Goal: Task Accomplishment & Management: Manage account settings

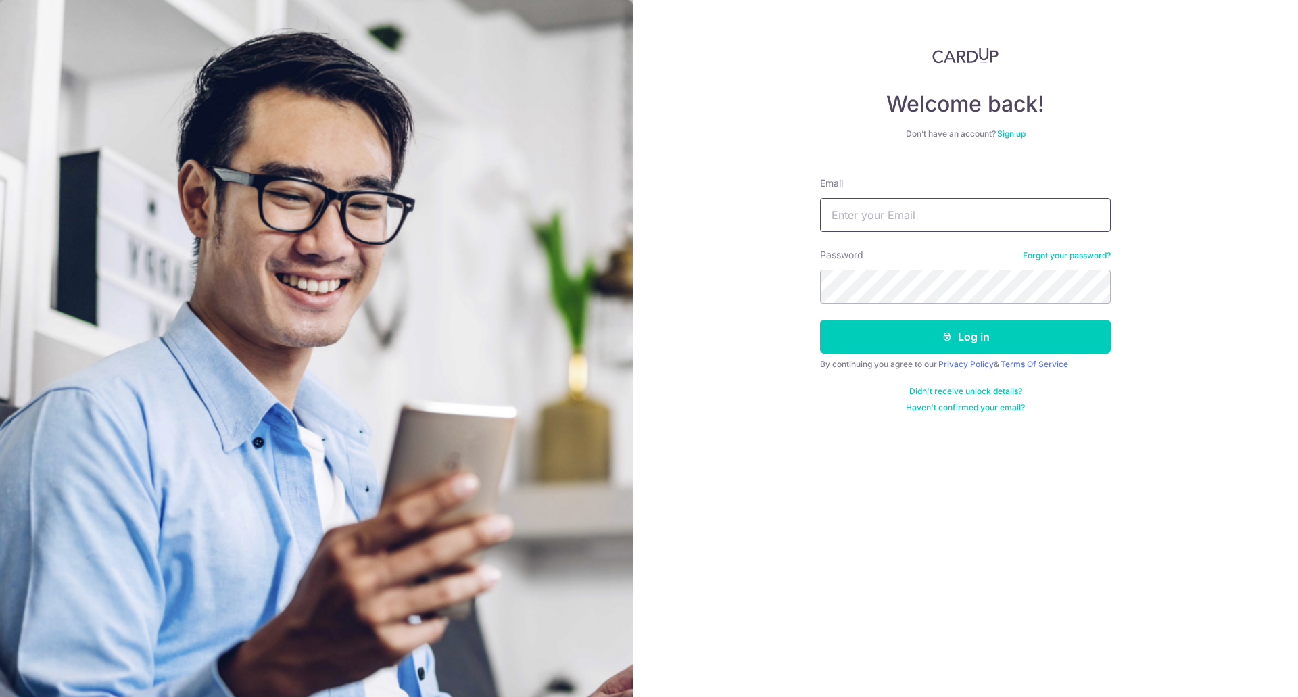
click at [892, 207] on input "Email" at bounding box center [965, 215] width 291 height 34
type input "rach71487@gmail.com"
click at [820, 320] on button "Log in" at bounding box center [965, 337] width 291 height 34
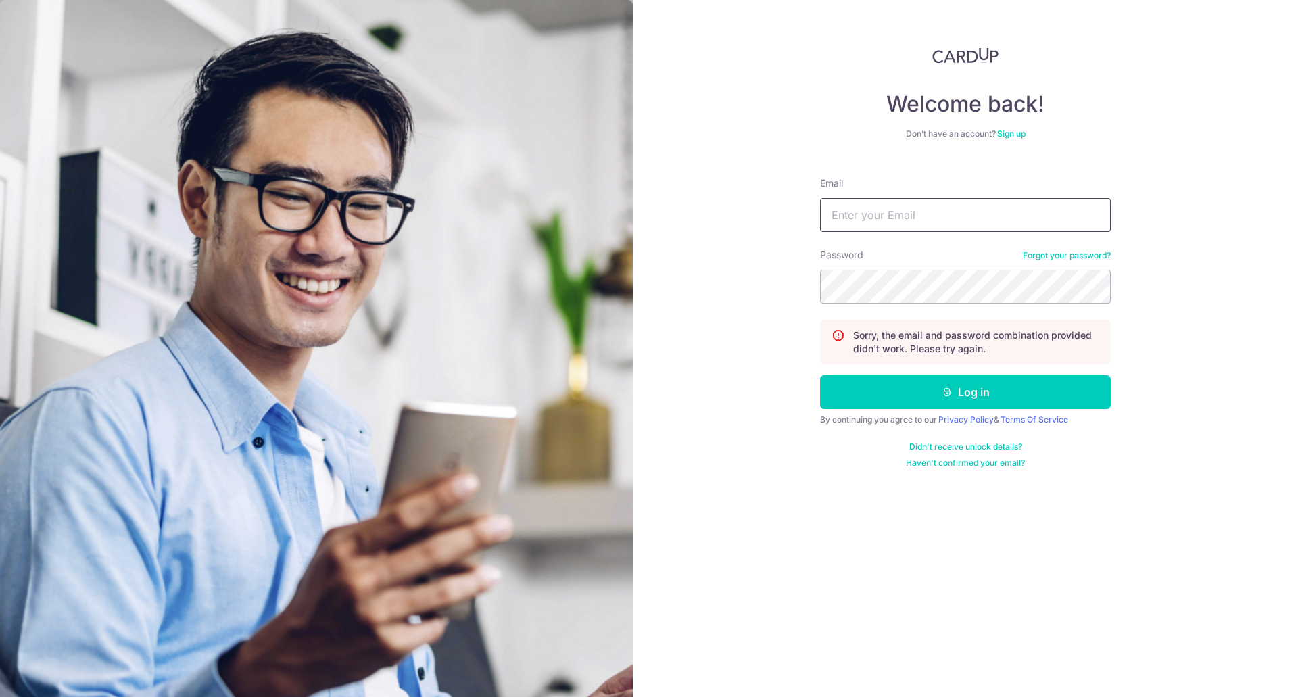
click at [909, 227] on input "Email" at bounding box center [965, 215] width 291 height 34
type input "e"
type input "[EMAIL_ADDRESS][DOMAIN_NAME]"
click at [1038, 253] on link "Forgot your password?" at bounding box center [1067, 255] width 88 height 11
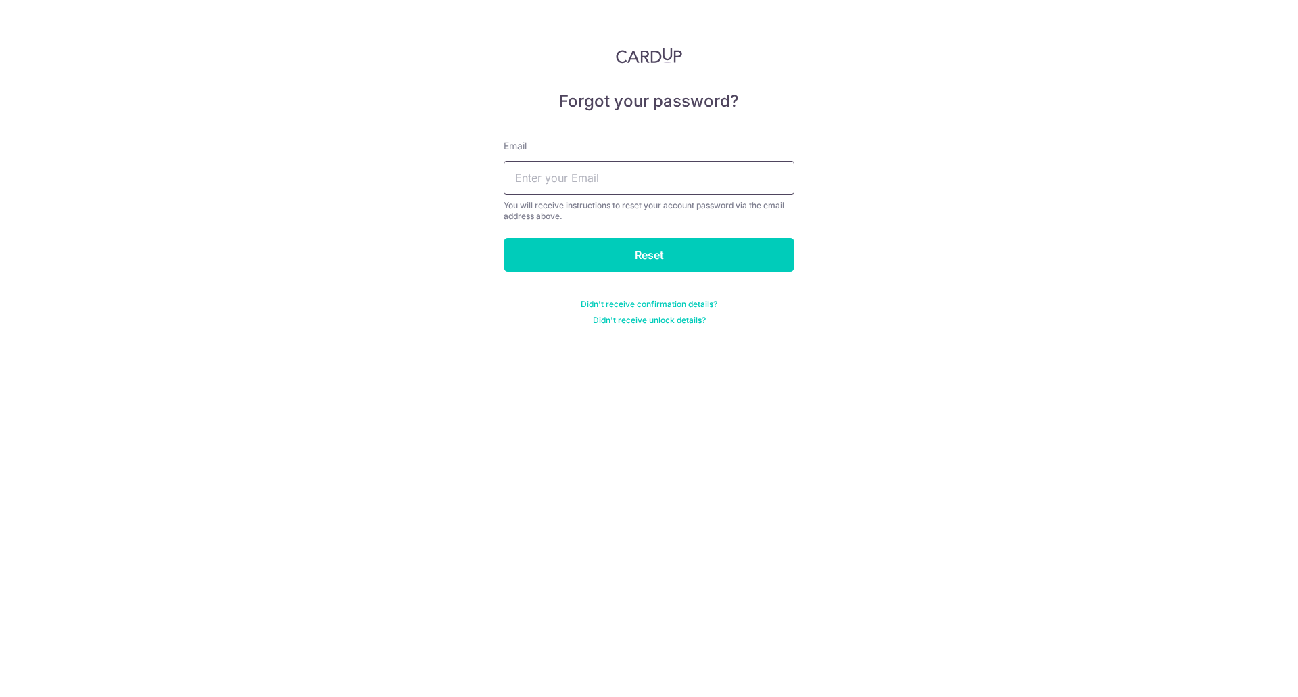
click at [590, 179] on input "text" at bounding box center [649, 178] width 291 height 34
type input "t"
type input "[EMAIL_ADDRESS][DOMAIN_NAME]"
click at [504, 238] on input "Reset" at bounding box center [649, 255] width 291 height 34
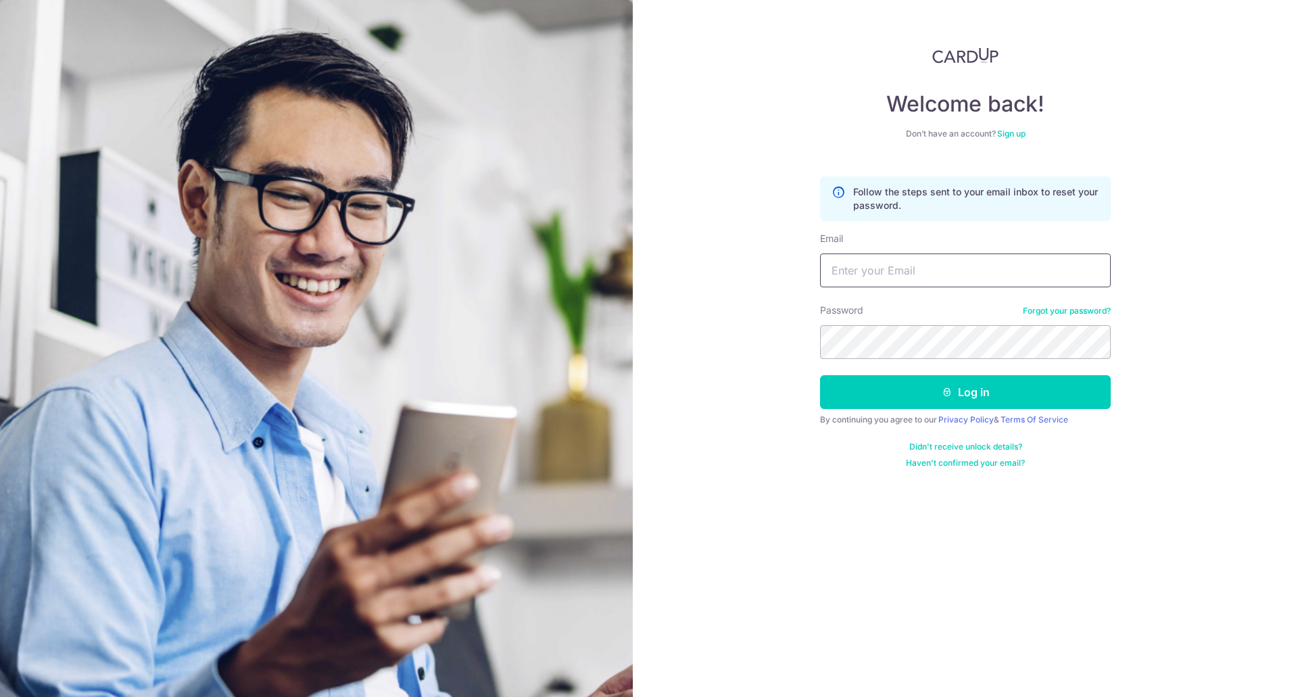
click at [984, 267] on input "Email" at bounding box center [965, 271] width 291 height 34
click at [980, 266] on input "Email" at bounding box center [965, 271] width 291 height 34
type input "[EMAIL_ADDRESS][DOMAIN_NAME]"
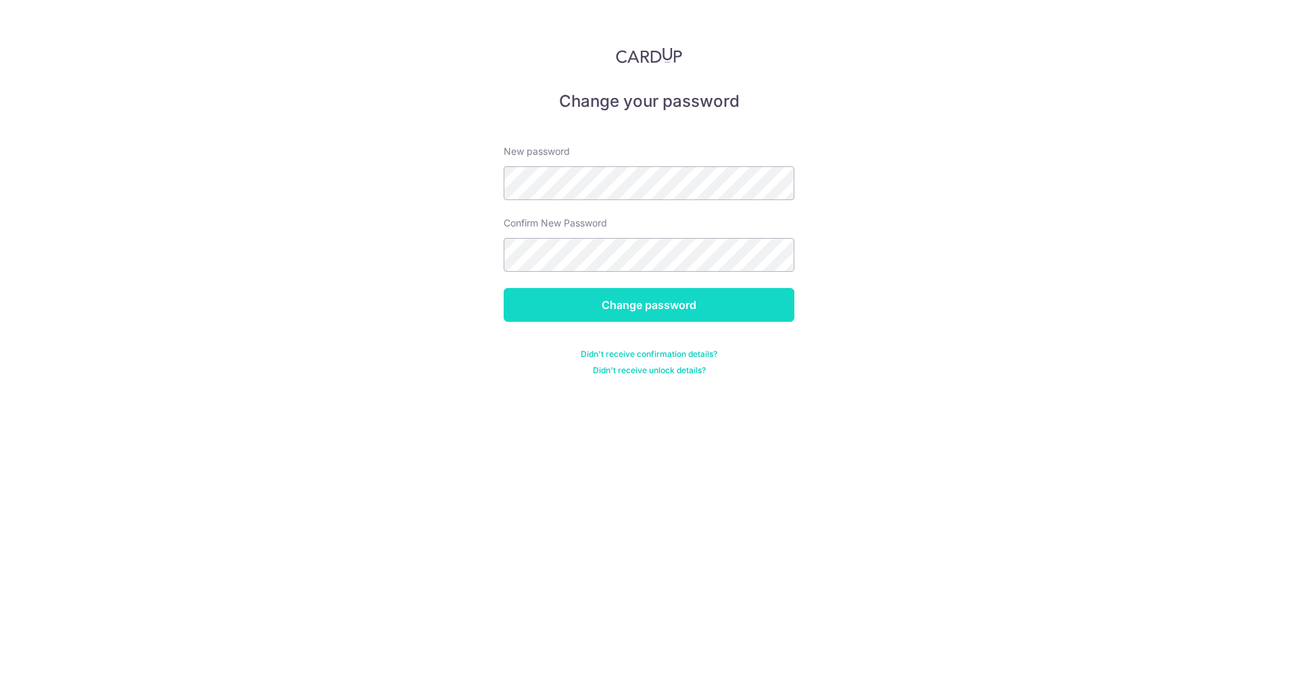
click at [617, 300] on input "Change password" at bounding box center [649, 305] width 291 height 34
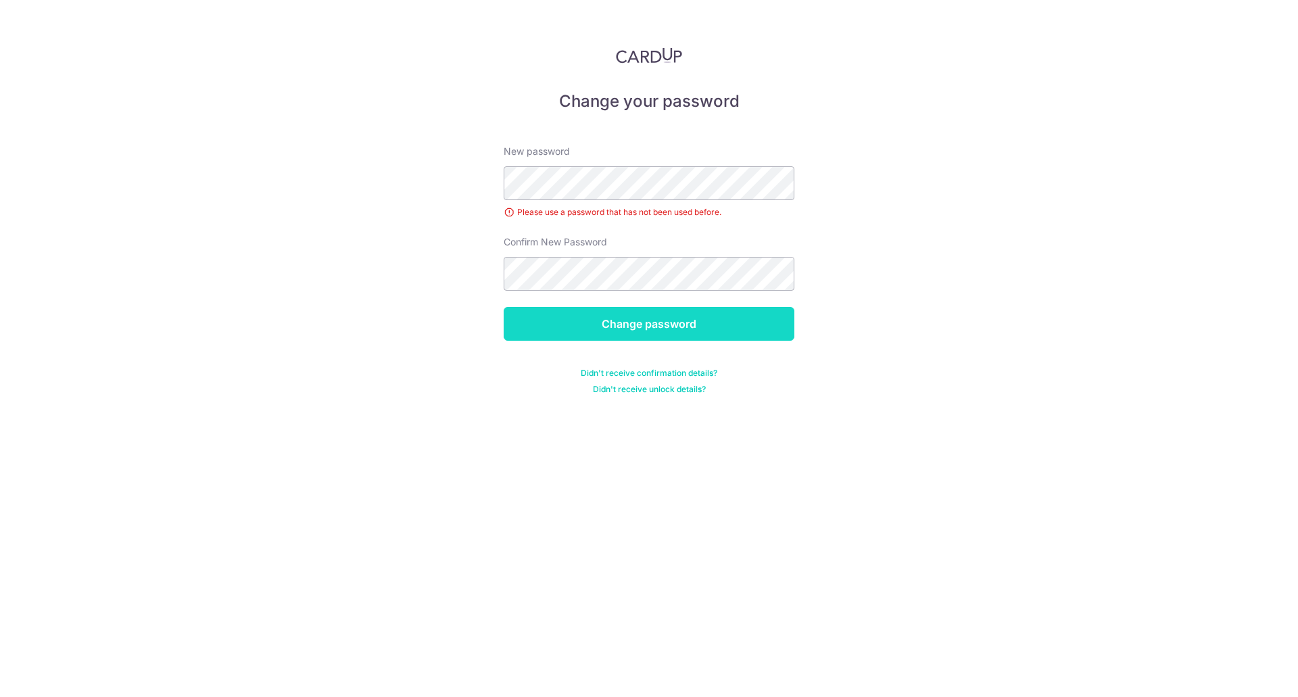
click at [602, 318] on input "Change password" at bounding box center [649, 324] width 291 height 34
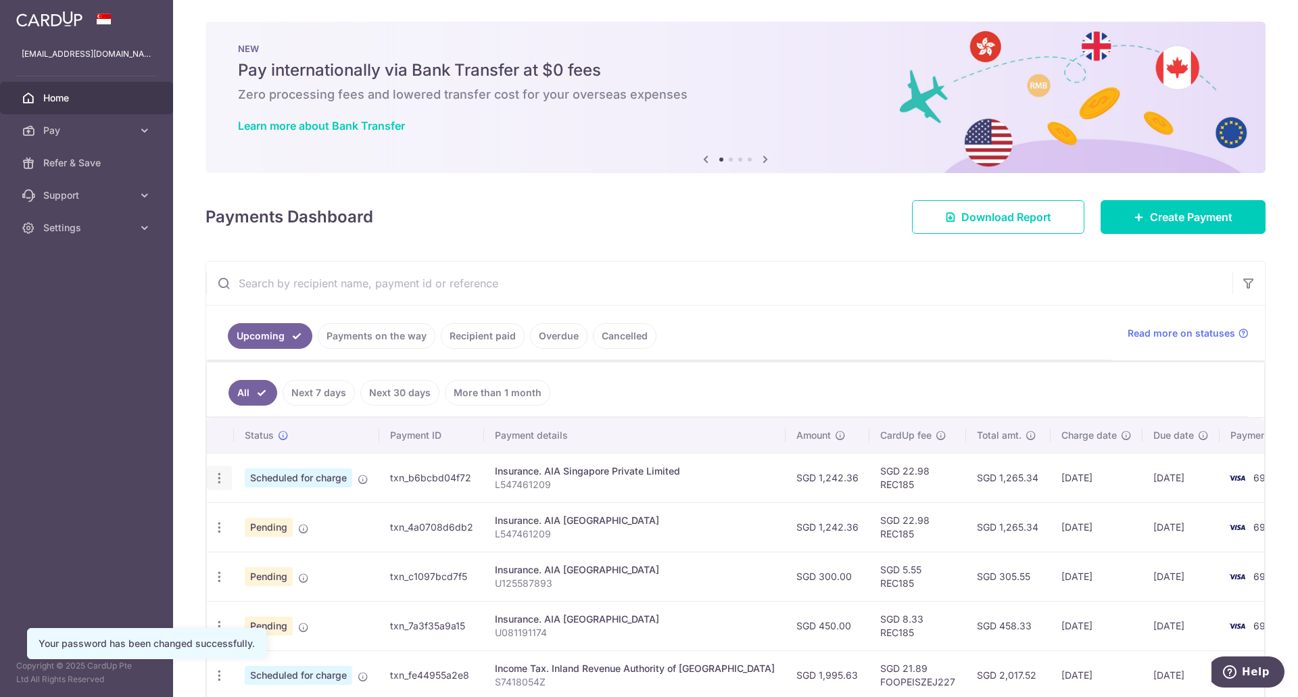
click at [219, 477] on icon "button" at bounding box center [219, 478] width 14 height 14
click at [229, 549] on icon at bounding box center [227, 548] width 16 height 16
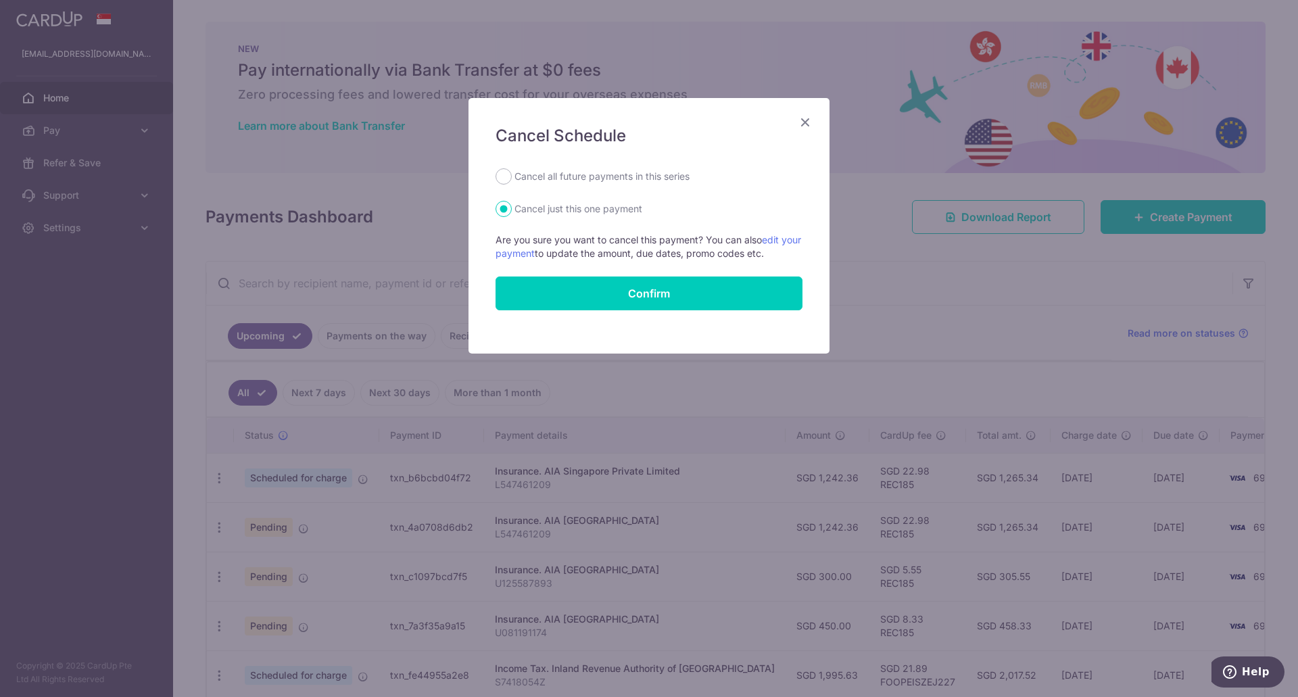
click at [578, 174] on label "Cancel all future payments in this series" at bounding box center [602, 176] width 175 height 16
click at [512, 174] on input "Cancel all future payments in this series" at bounding box center [504, 176] width 16 height 16
radio input "true"
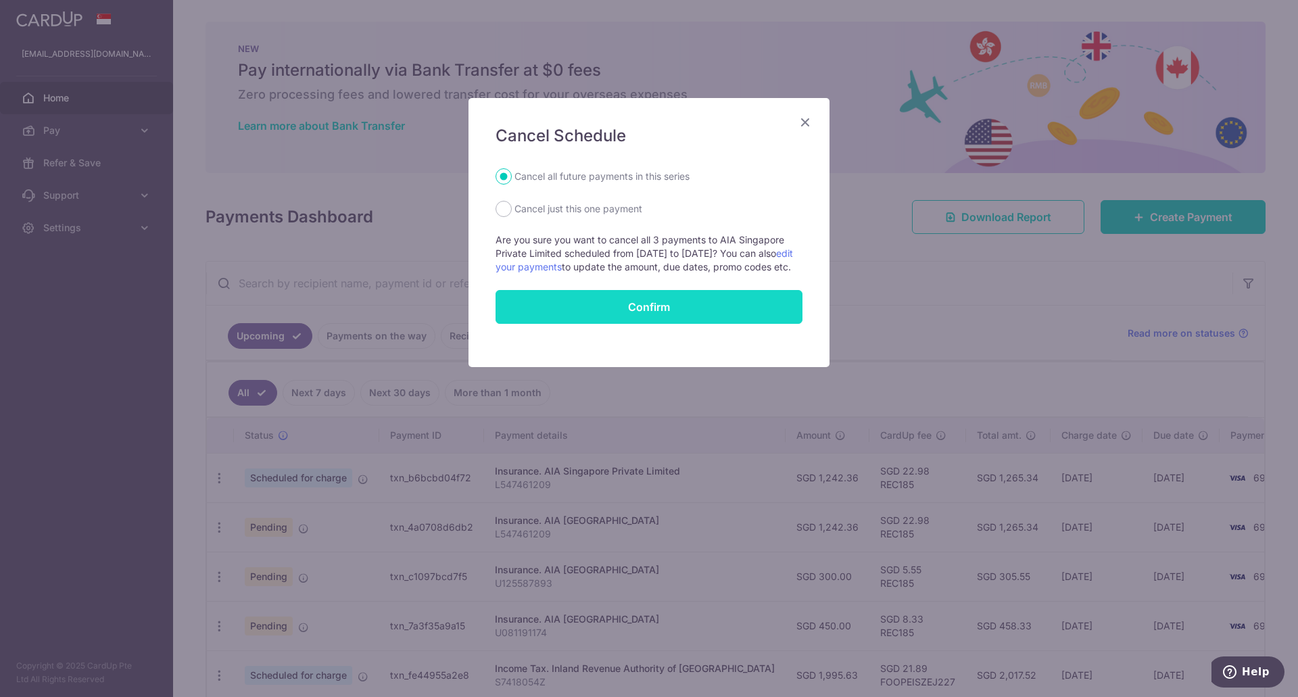
click at [604, 324] on button "Confirm" at bounding box center [649, 307] width 307 height 34
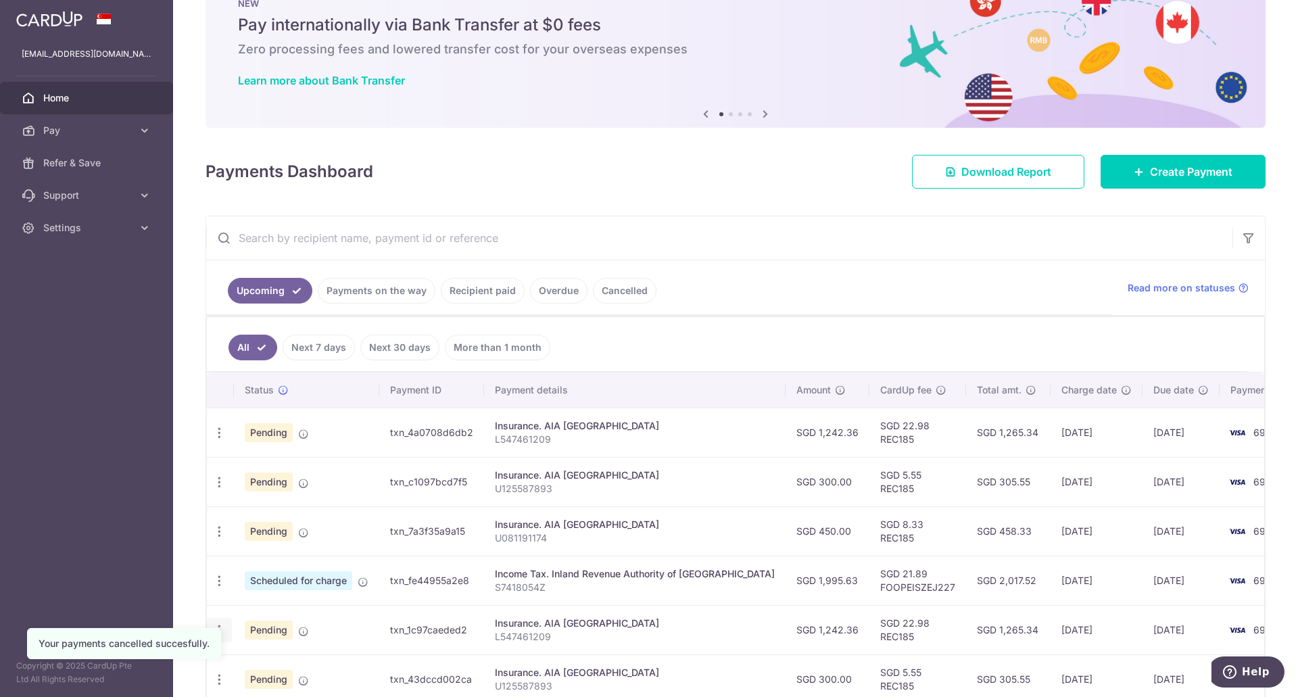
scroll to position [68, 0]
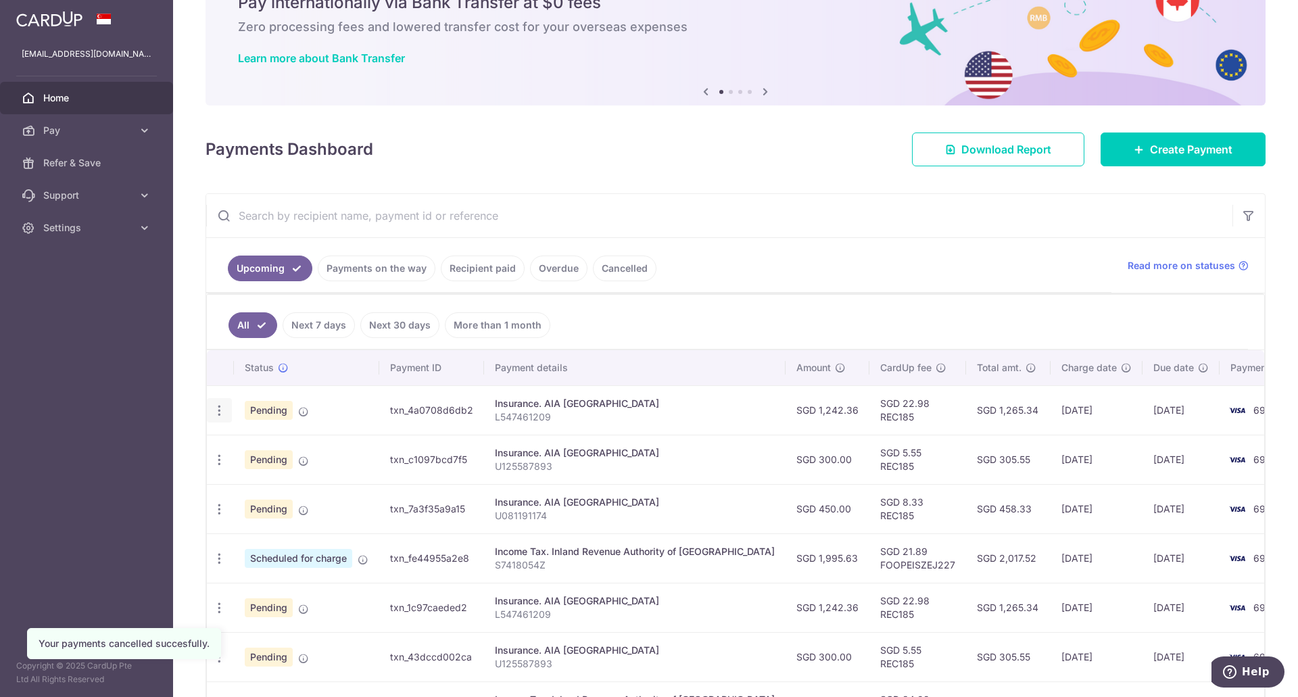
click at [222, 407] on icon "button" at bounding box center [219, 411] width 14 height 14
click at [296, 478] on span "Cancel payment" at bounding box center [291, 481] width 91 height 16
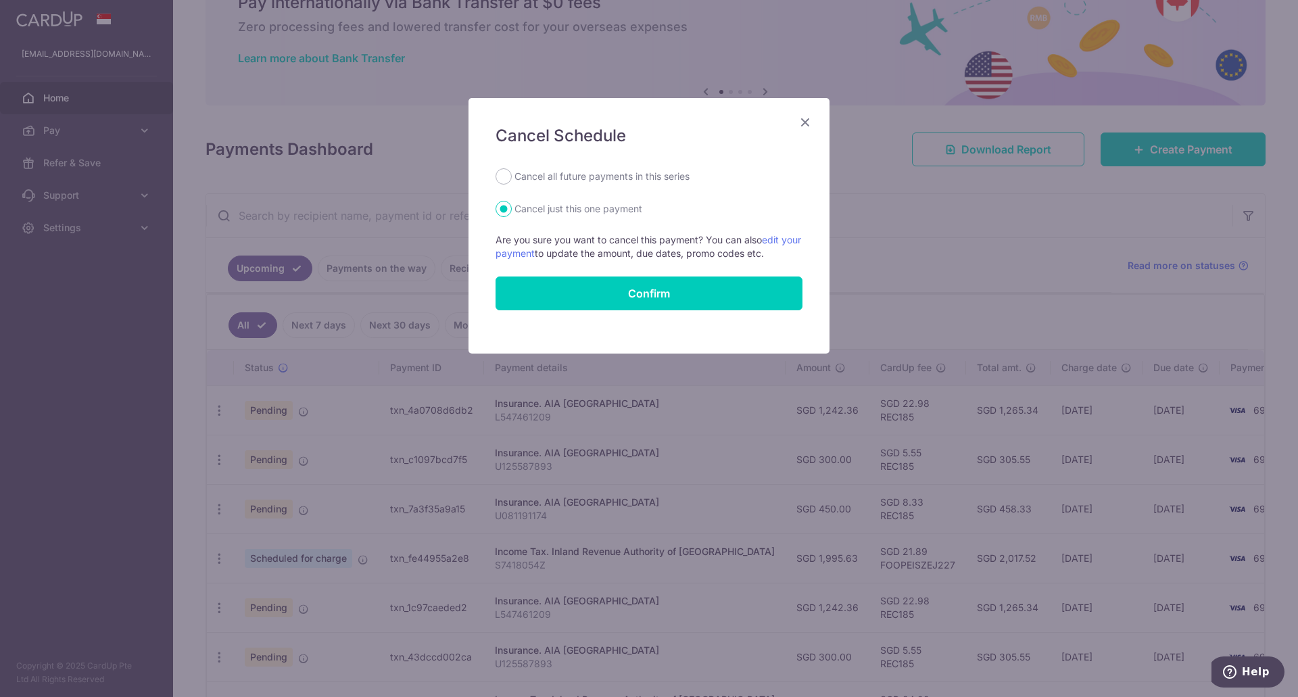
click at [562, 172] on label "Cancel all future payments in this series" at bounding box center [602, 176] width 175 height 16
click at [512, 172] on input "Cancel all future payments in this series" at bounding box center [504, 176] width 16 height 16
radio input "true"
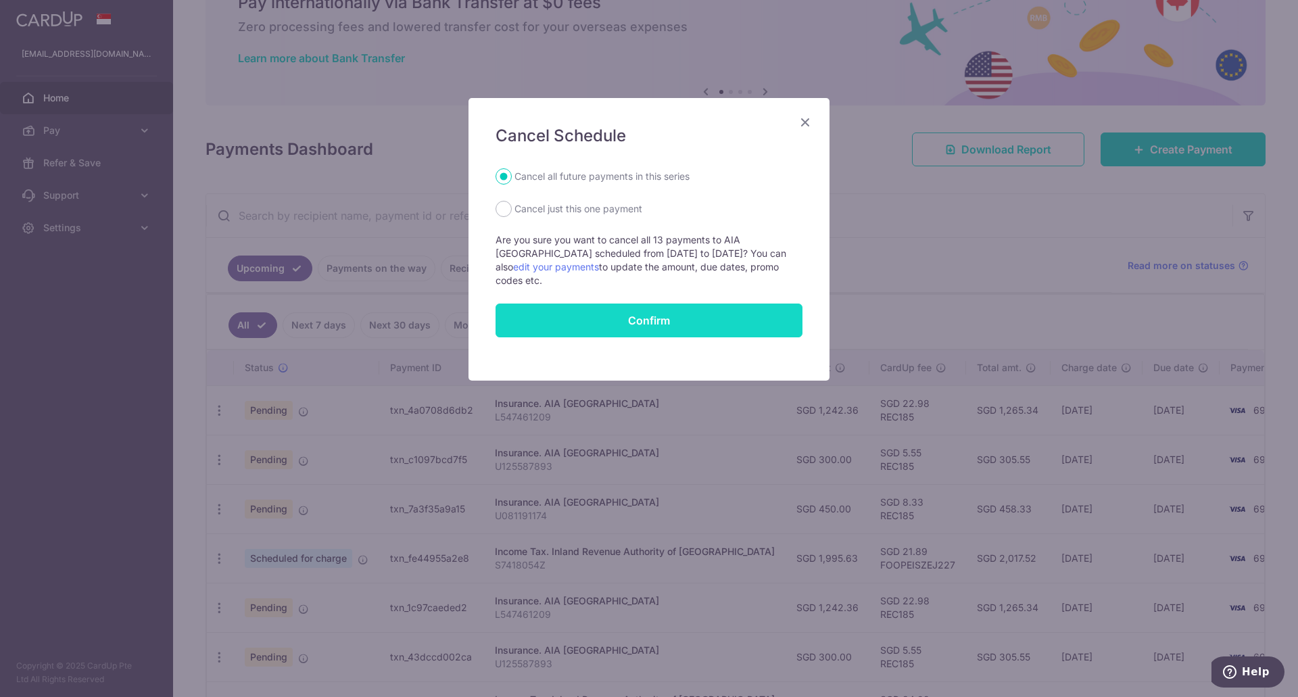
click at [607, 309] on button "Confirm" at bounding box center [649, 321] width 307 height 34
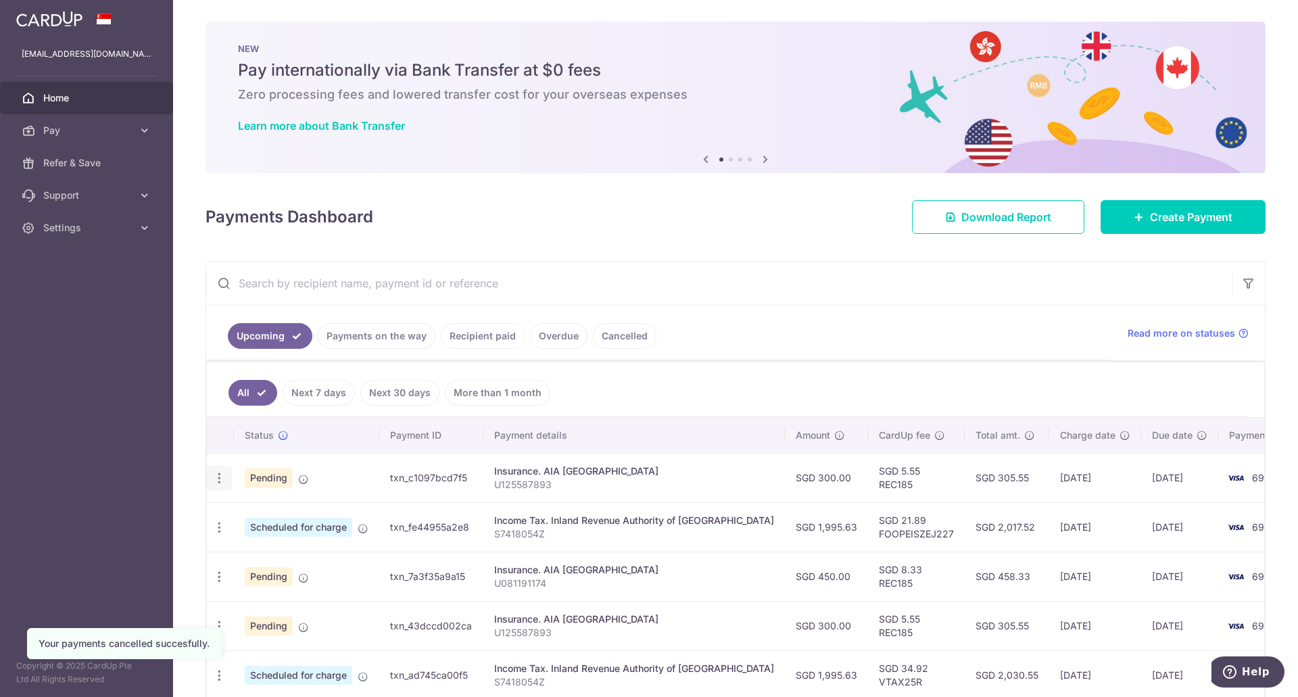
click at [220, 478] on icon "button" at bounding box center [219, 478] width 14 height 14
click at [270, 545] on span "Cancel payment" at bounding box center [291, 548] width 91 height 16
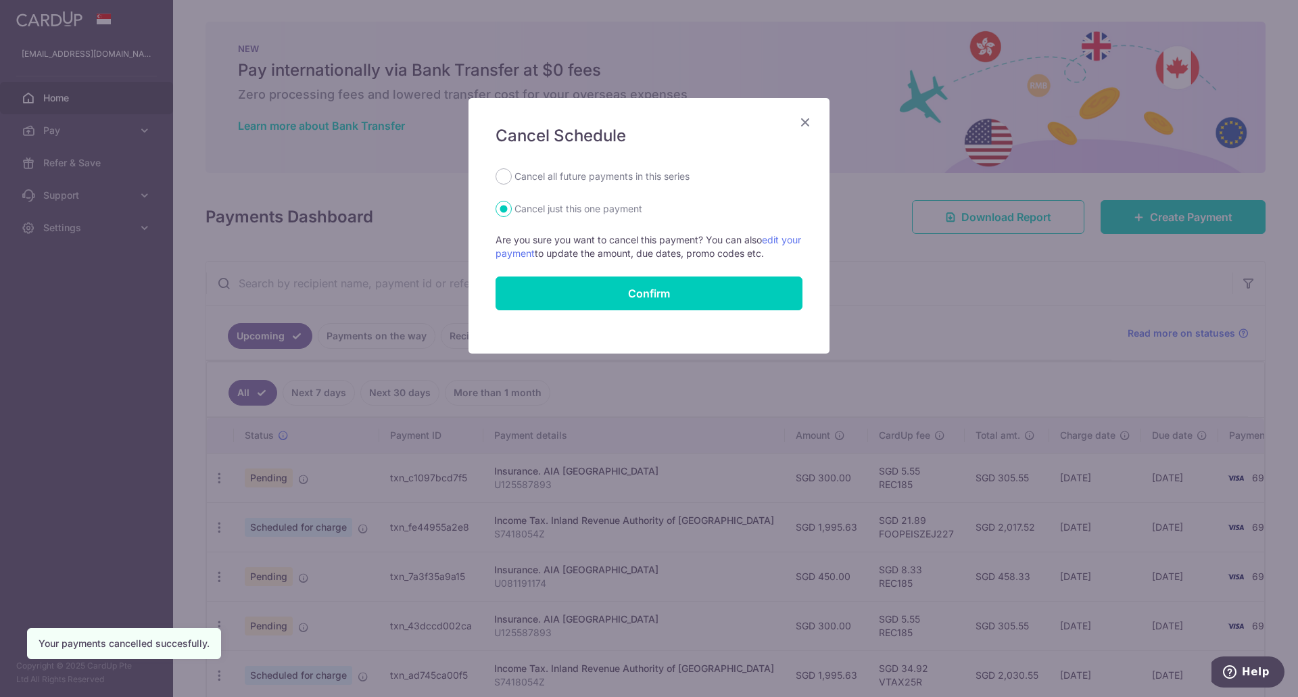
click at [558, 178] on label "Cancel all future payments in this series" at bounding box center [602, 176] width 175 height 16
click at [512, 178] on input "Cancel all future payments in this series" at bounding box center [504, 176] width 16 height 16
radio input "true"
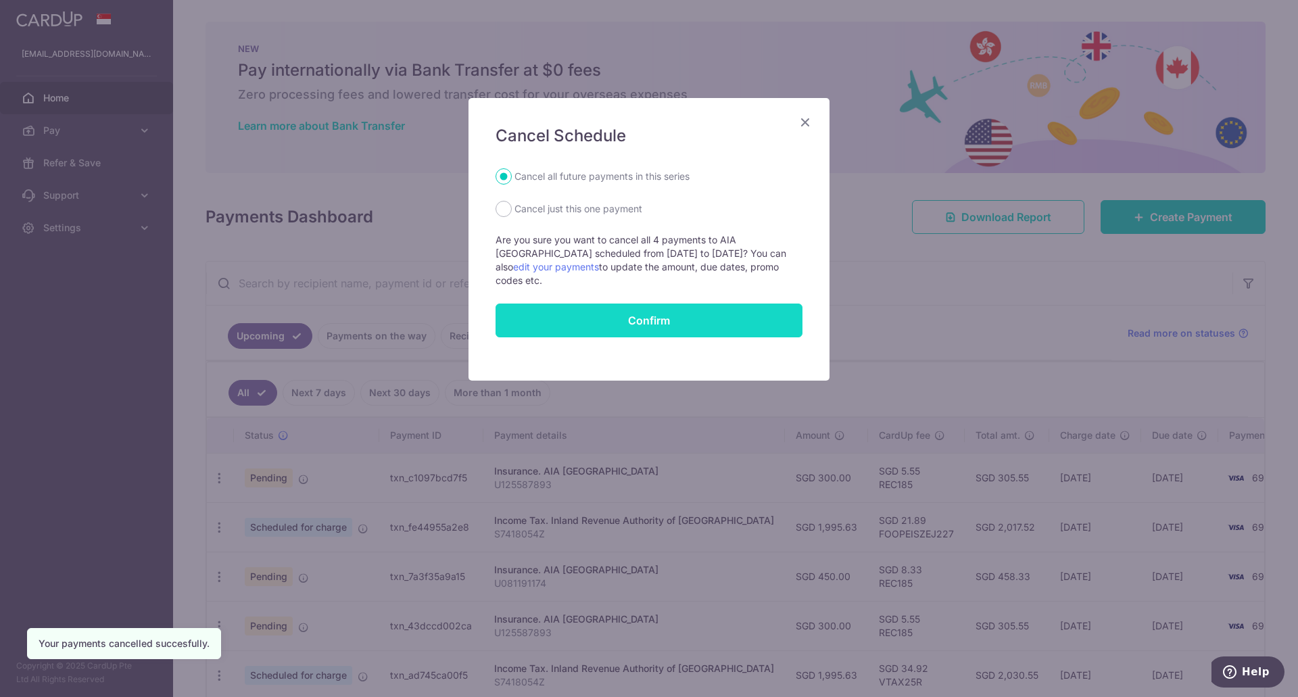
click at [577, 304] on button "Confirm" at bounding box center [649, 321] width 307 height 34
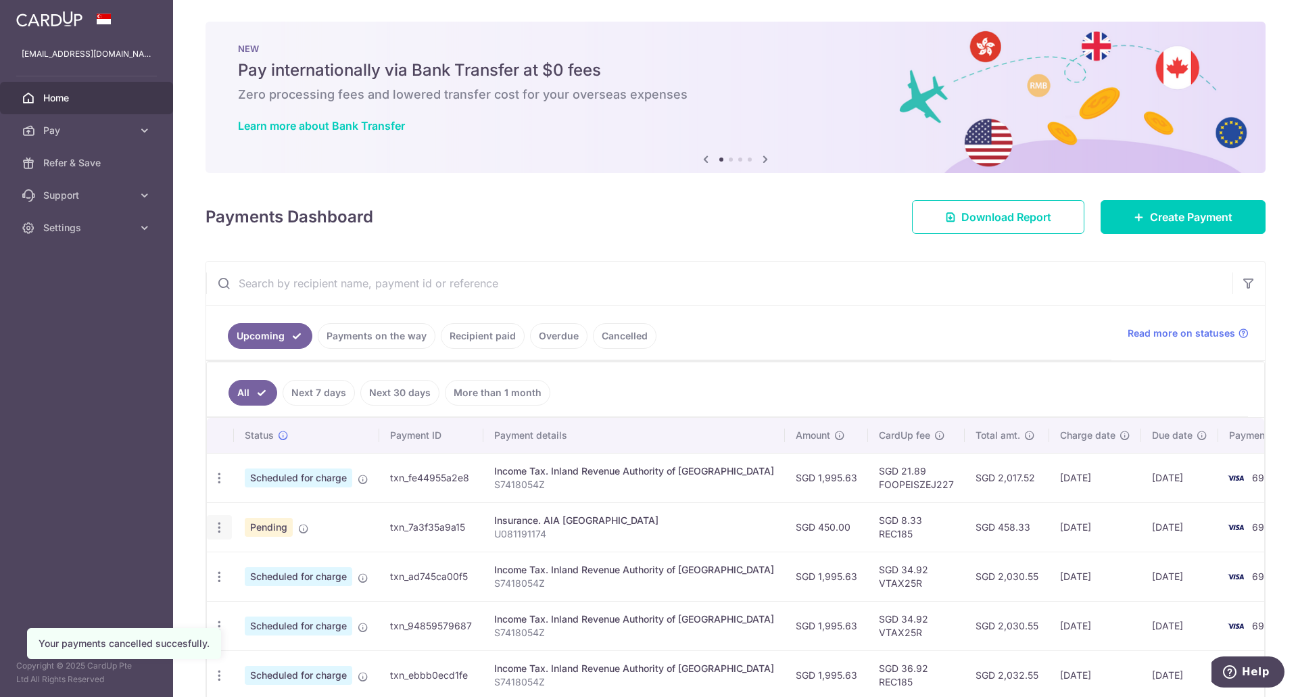
click at [218, 527] on icon "button" at bounding box center [219, 528] width 14 height 14
click at [249, 599] on span "Cancel payment" at bounding box center [291, 598] width 91 height 16
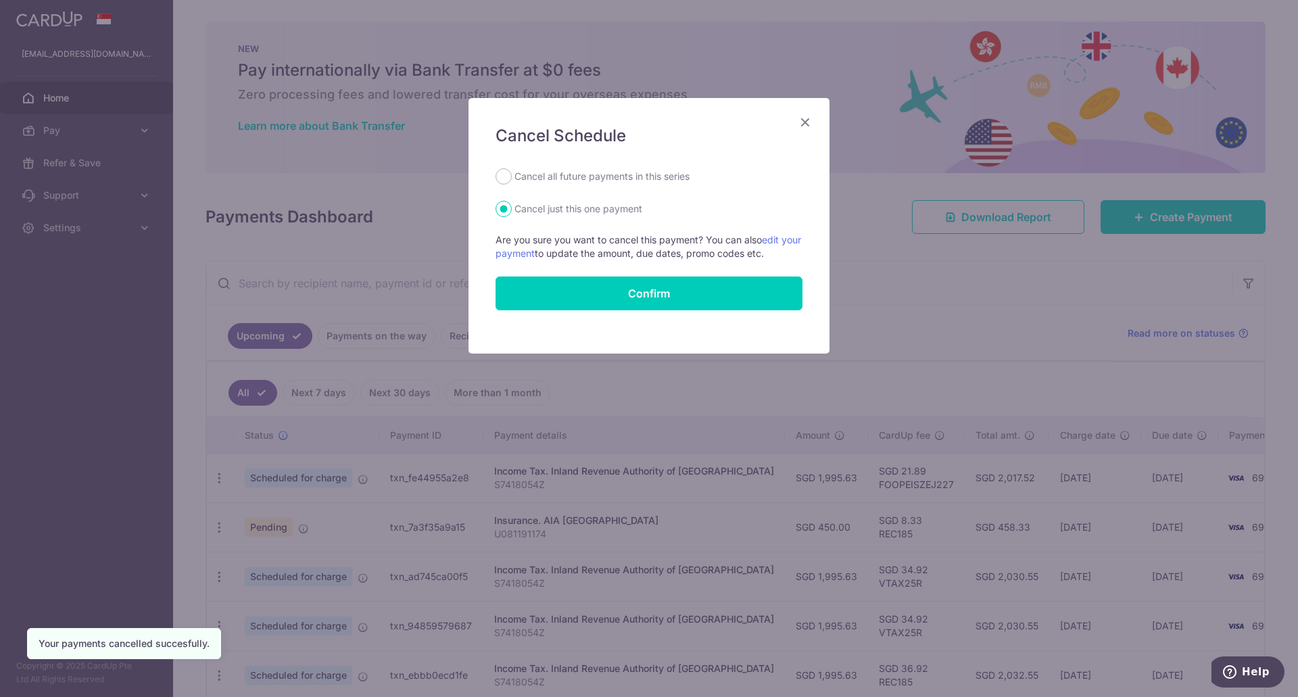
click at [561, 174] on label "Cancel all future payments in this series" at bounding box center [602, 176] width 175 height 16
click at [512, 174] on input "Cancel all future payments in this series" at bounding box center [504, 176] width 16 height 16
radio input "true"
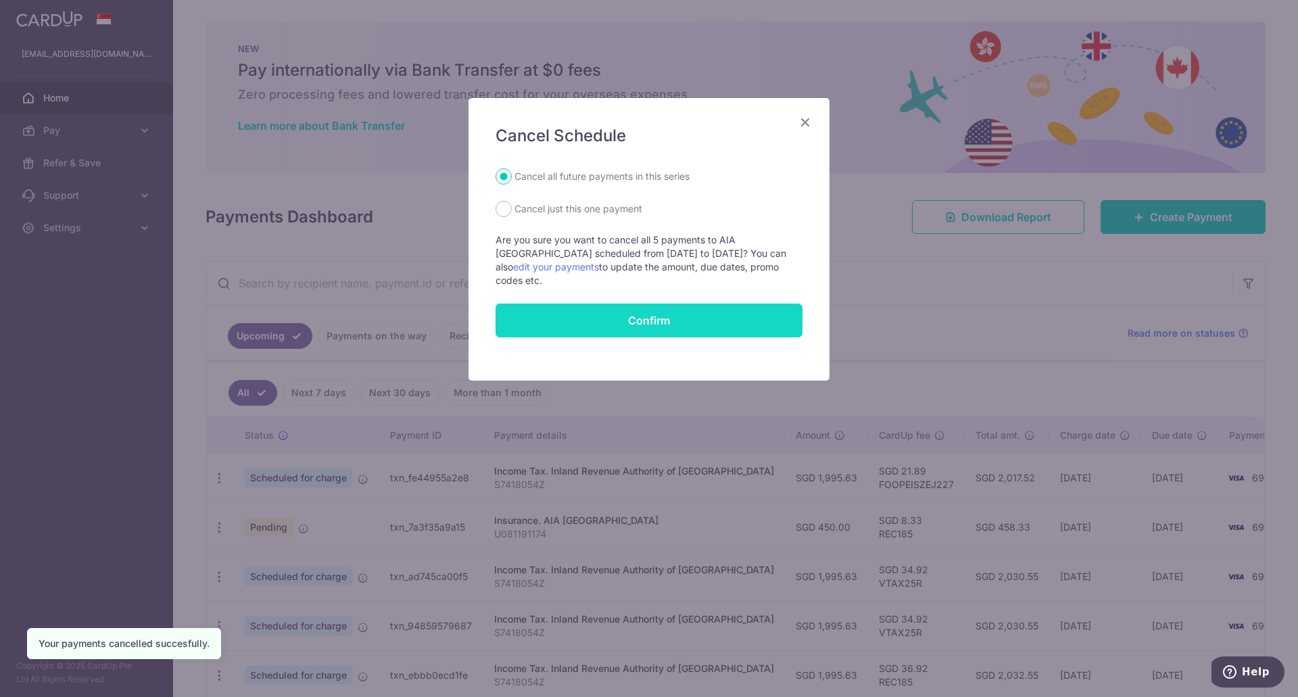
click at [562, 304] on button "Confirm" at bounding box center [649, 321] width 307 height 34
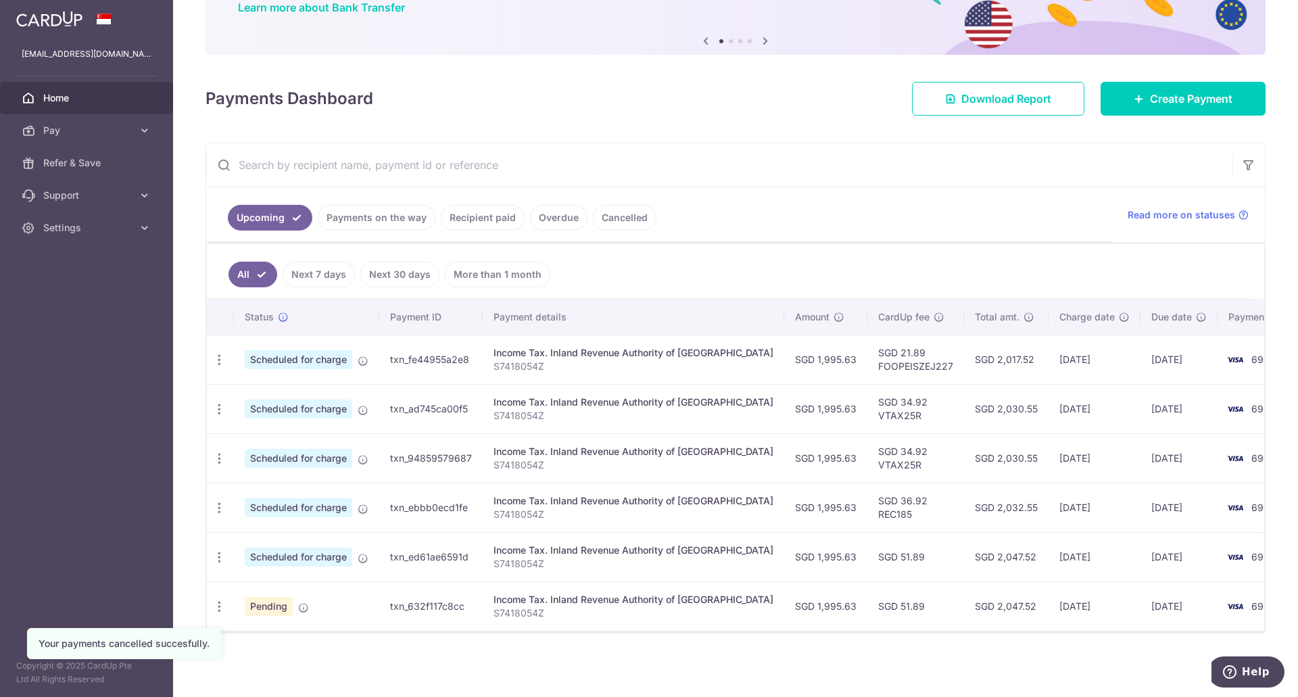
scroll to position [125, 0]
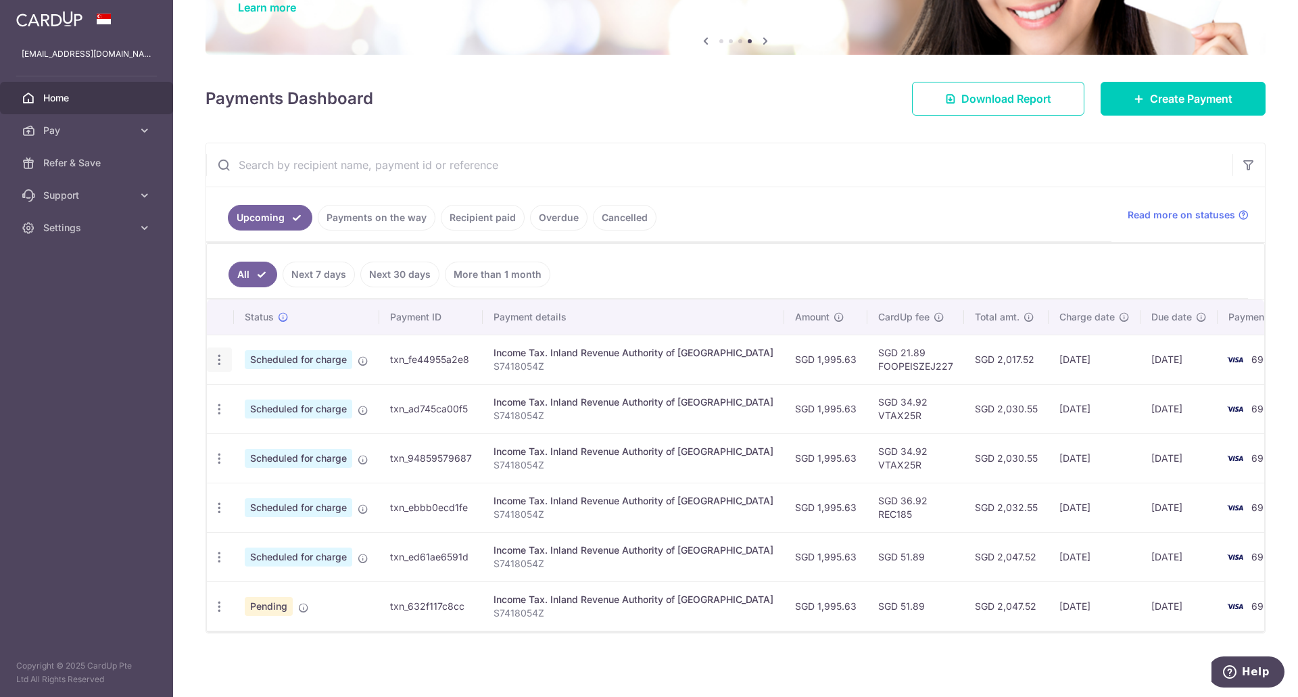
click at [222, 353] on icon "button" at bounding box center [219, 360] width 14 height 14
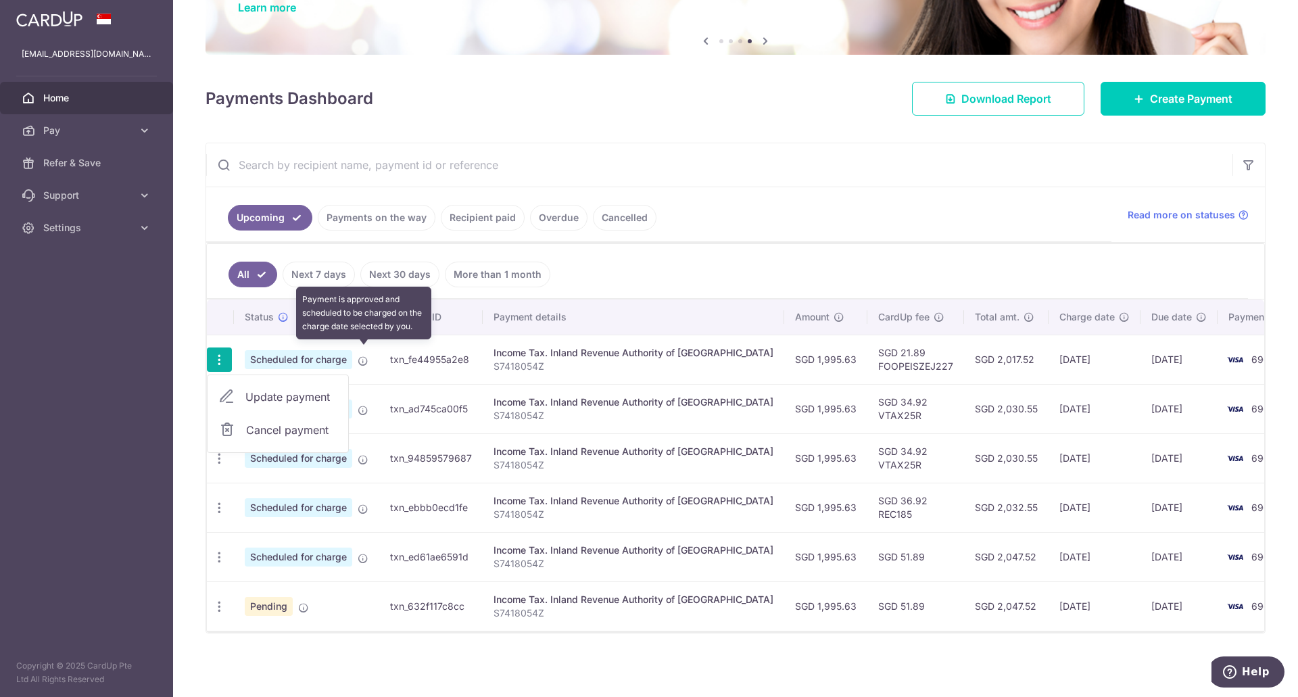
click at [366, 356] on icon at bounding box center [363, 361] width 11 height 11
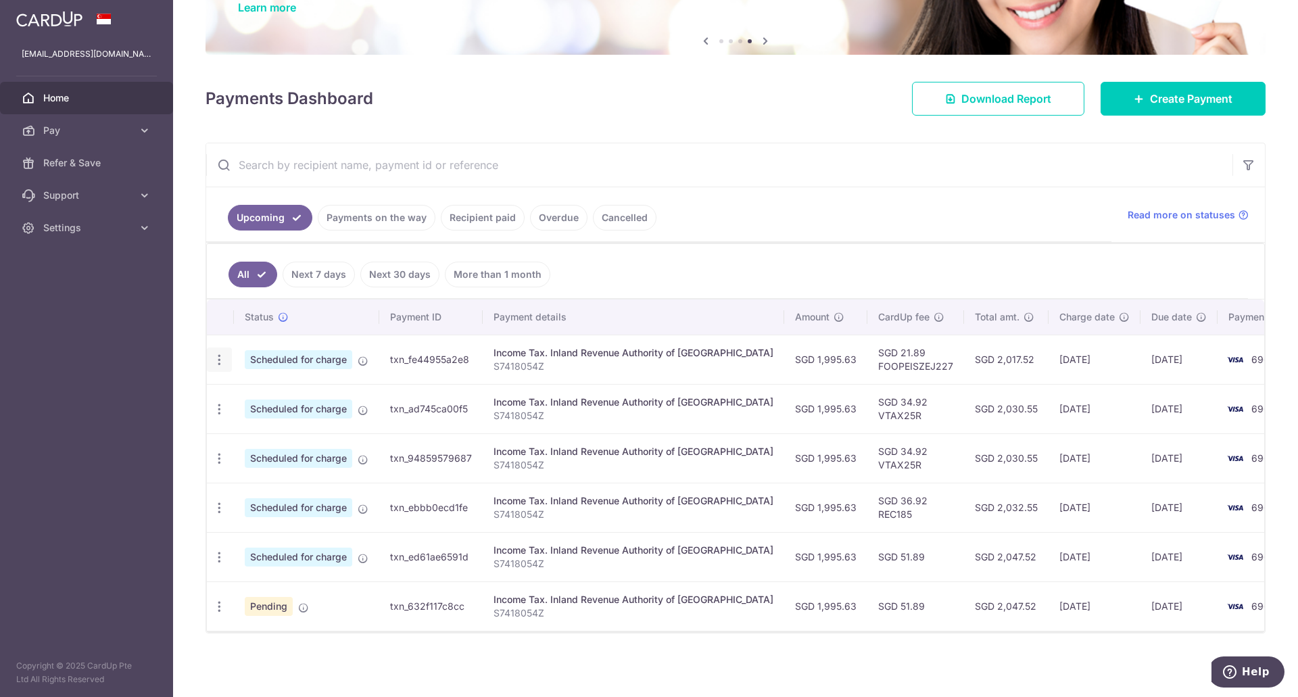
click at [211, 350] on div "Update payment Cancel payment" at bounding box center [219, 360] width 25 height 25
click at [214, 354] on icon "button" at bounding box center [219, 360] width 14 height 14
click at [254, 392] on span "Update payment" at bounding box center [291, 397] width 92 height 16
radio input "true"
type input "1,995.63"
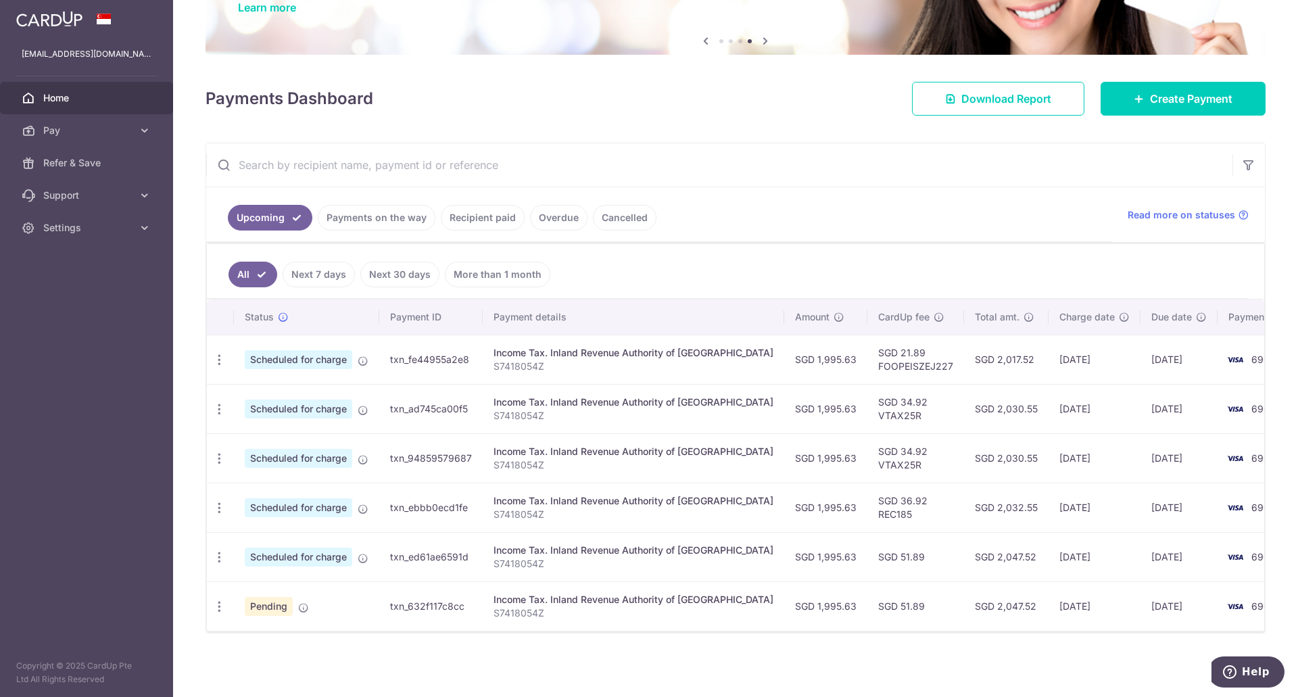
type input "23/10/2025"
type input "S7418054Z"
type input "FOOPEISZEJ227"
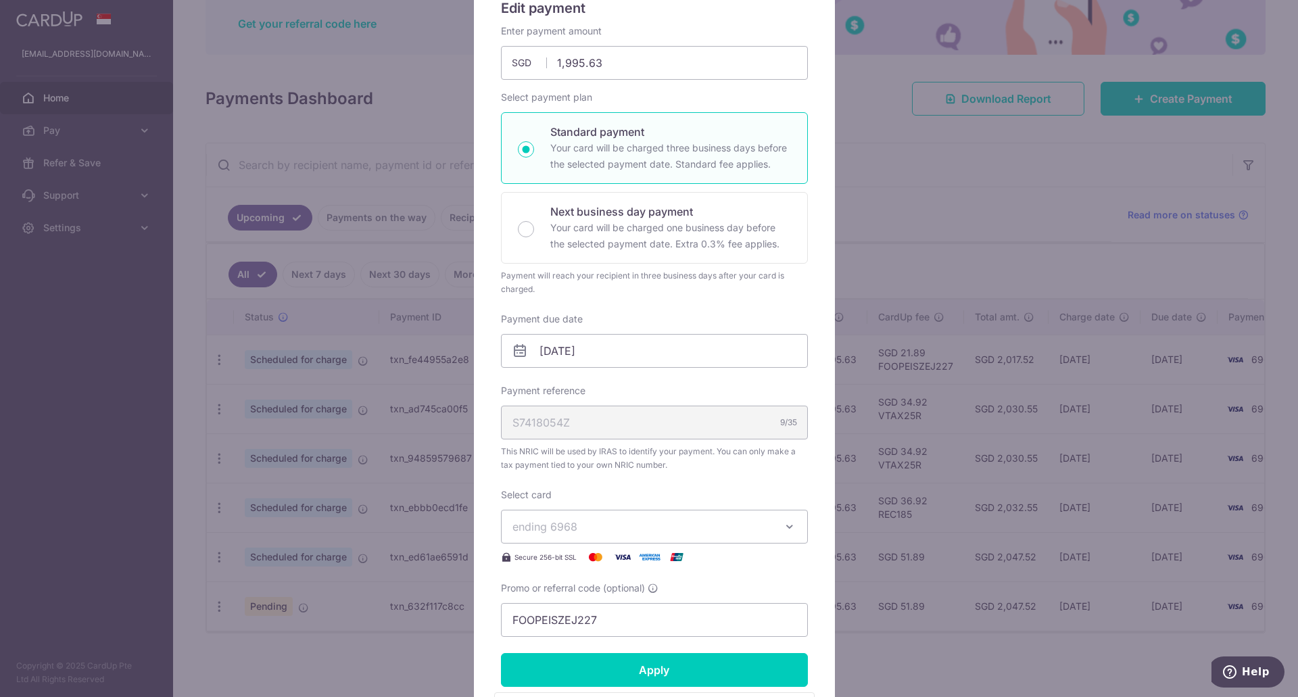
scroll to position [203, 0]
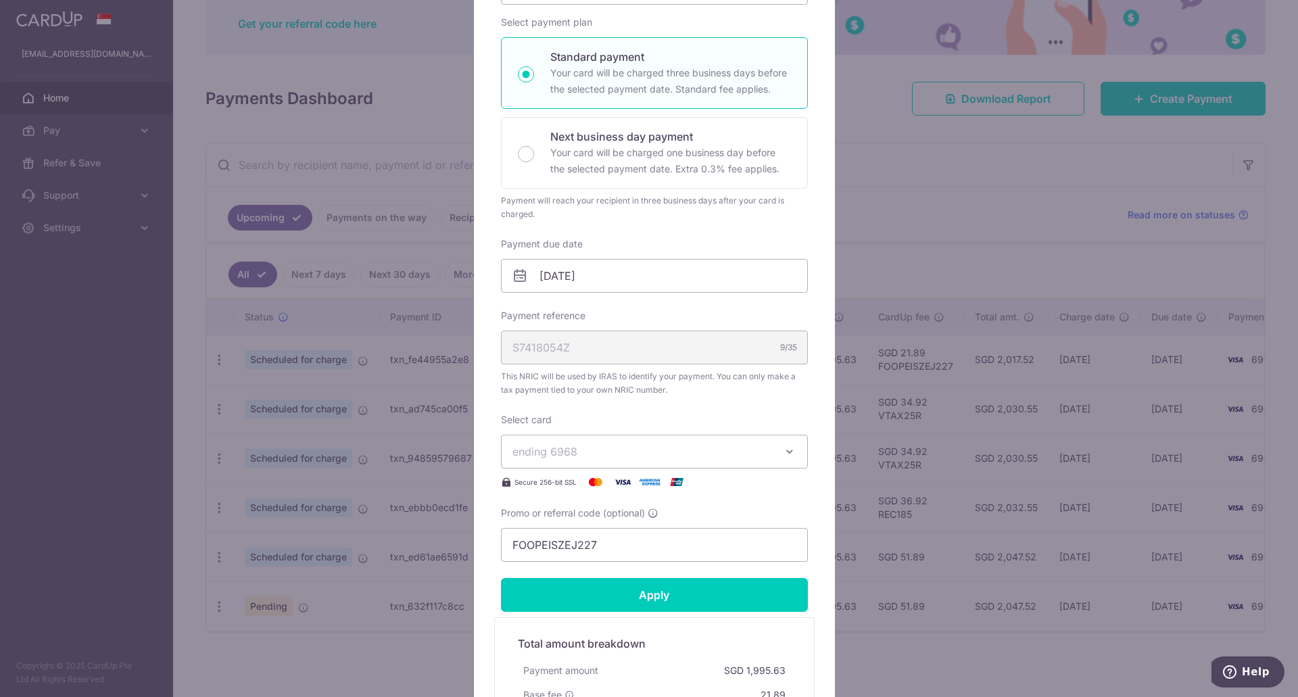
click at [715, 445] on span "ending 6968" at bounding box center [642, 452] width 260 height 16
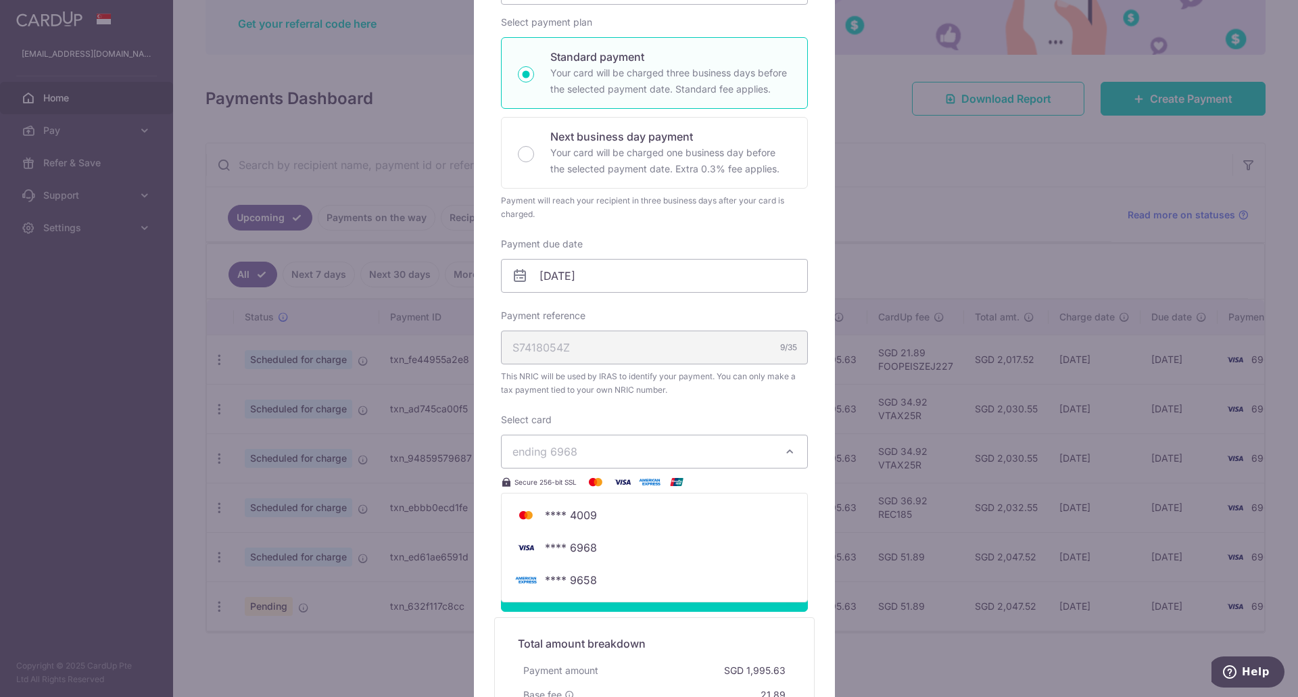
click at [623, 452] on span "ending 6968" at bounding box center [642, 452] width 260 height 16
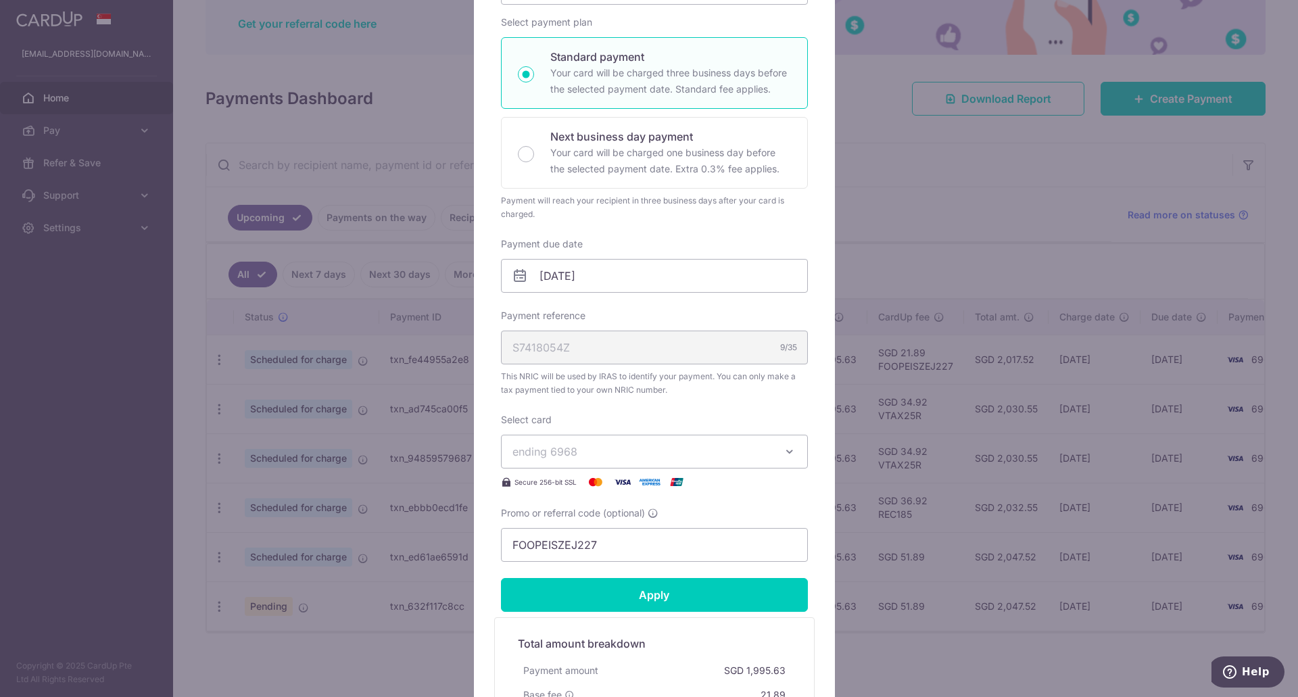
click at [78, 419] on div "Edit payment By clicking apply, you will make changes to all payments to Inland…" at bounding box center [649, 348] width 1298 height 697
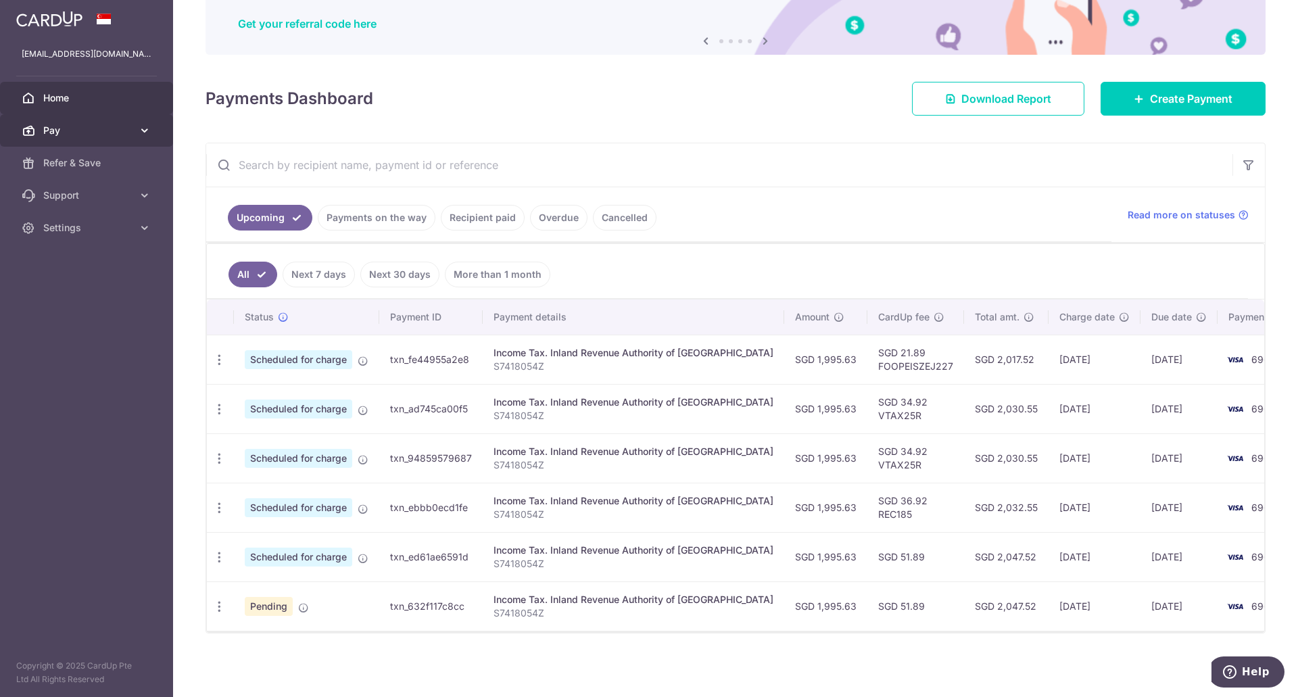
click at [87, 135] on span "Pay" at bounding box center [87, 131] width 89 height 14
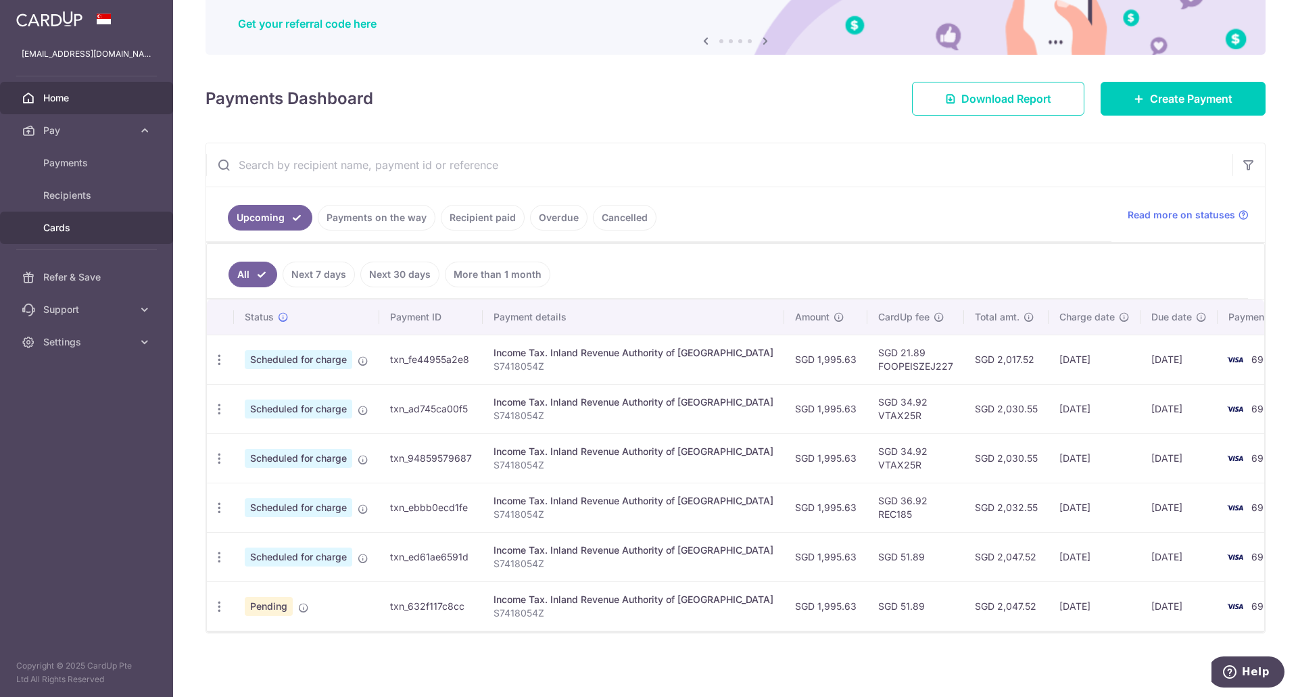
click at [74, 228] on span "Cards" at bounding box center [87, 228] width 89 height 14
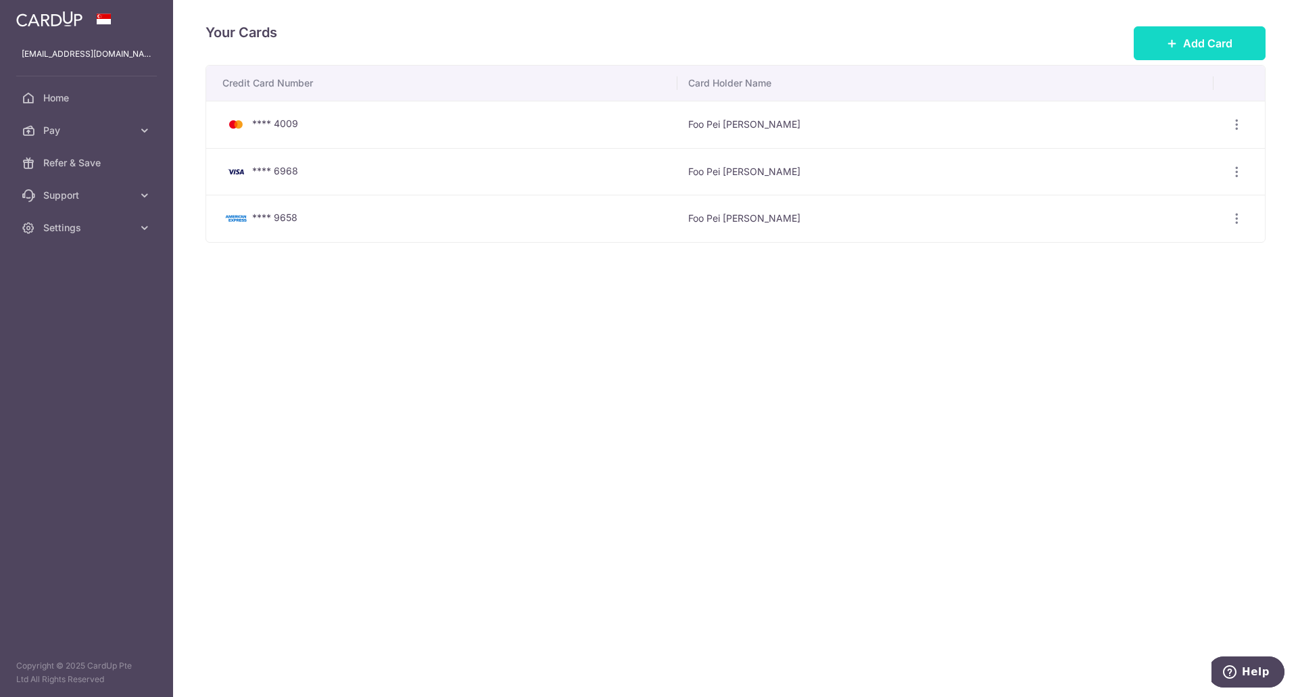
click at [1222, 42] on span "Add Card" at bounding box center [1207, 43] width 49 height 16
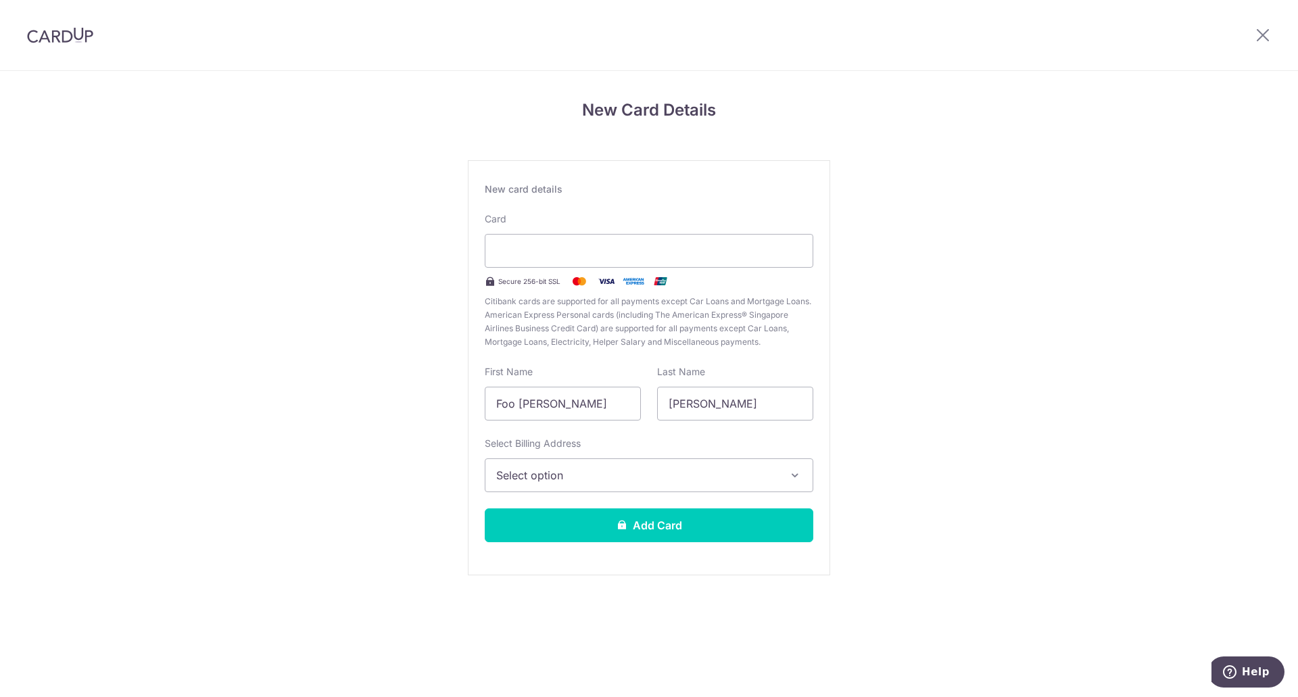
click at [603, 481] on span "Select option" at bounding box center [636, 475] width 281 height 16
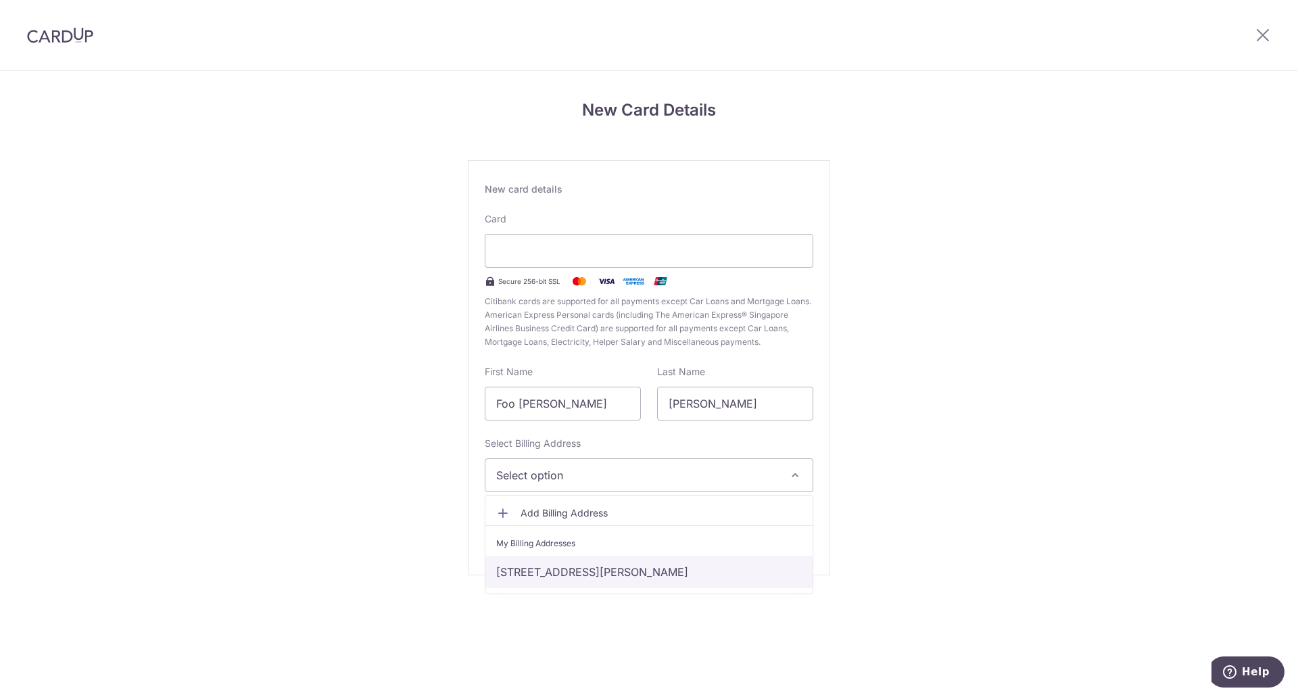
click at [574, 576] on link "45B Barker Road, Singapore, Singapore-307486" at bounding box center [648, 572] width 327 height 32
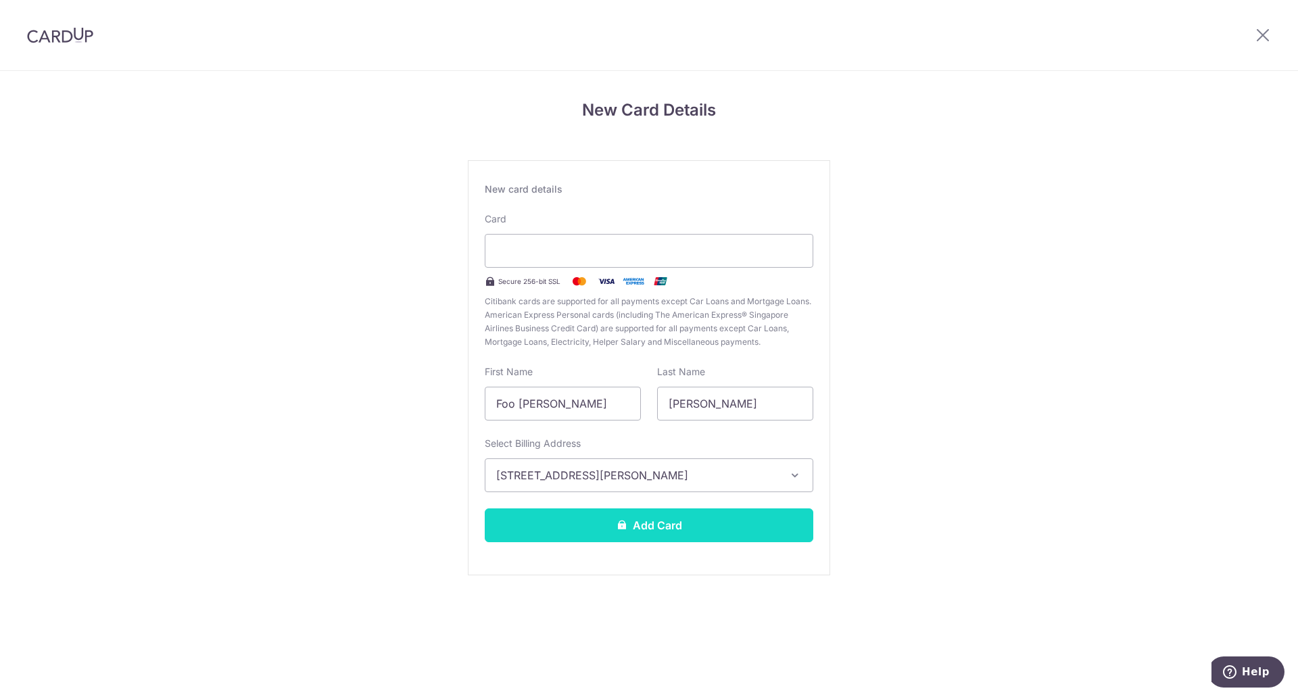
click at [615, 526] on button "Add Card" at bounding box center [649, 525] width 329 height 34
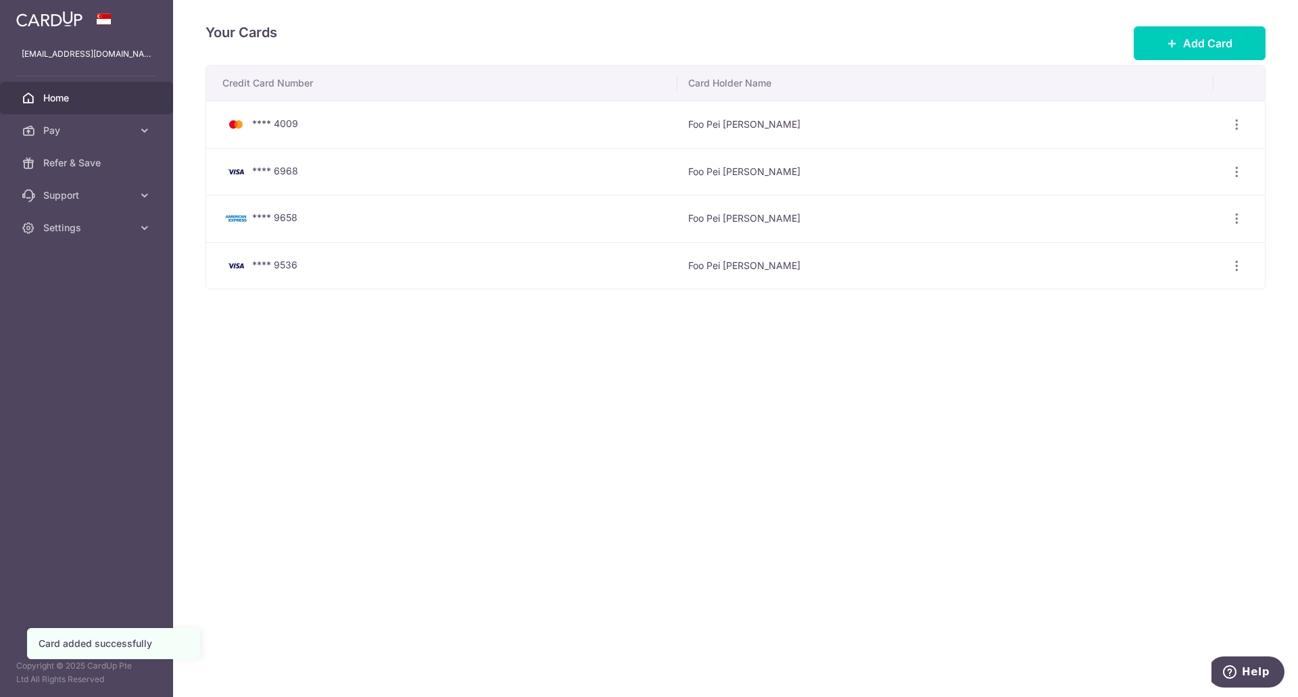
click at [79, 101] on span "Home" at bounding box center [87, 98] width 89 height 14
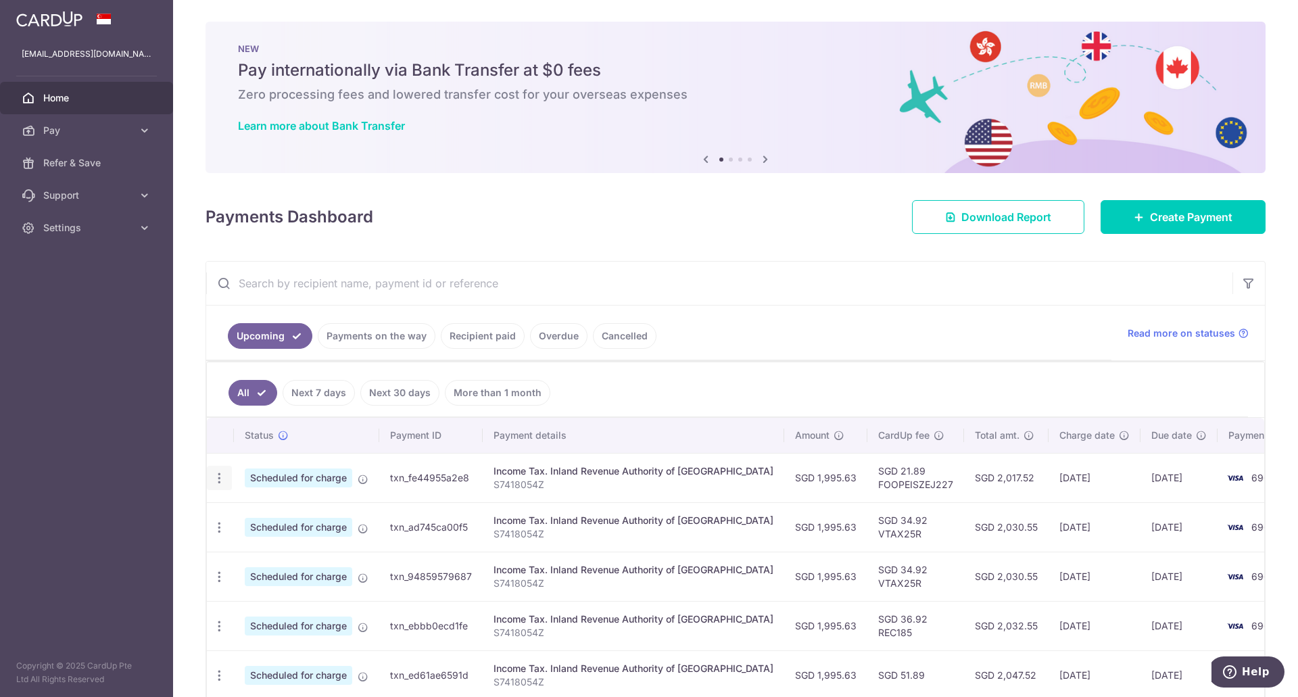
click at [217, 480] on icon "button" at bounding box center [219, 478] width 14 height 14
click at [270, 516] on span "Update payment" at bounding box center [291, 515] width 92 height 16
radio input "true"
type input "1,995.63"
type input "[DATE]"
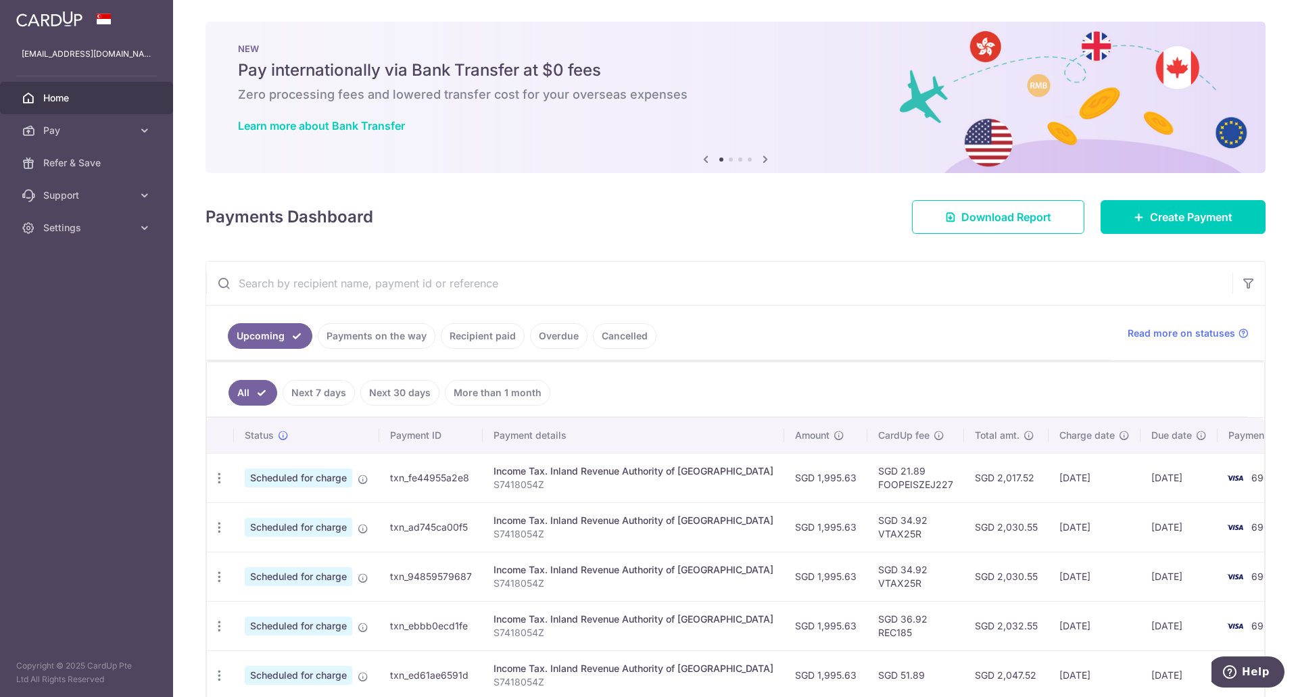
type input "S7418054Z"
type input "FOOPEISZEJ227"
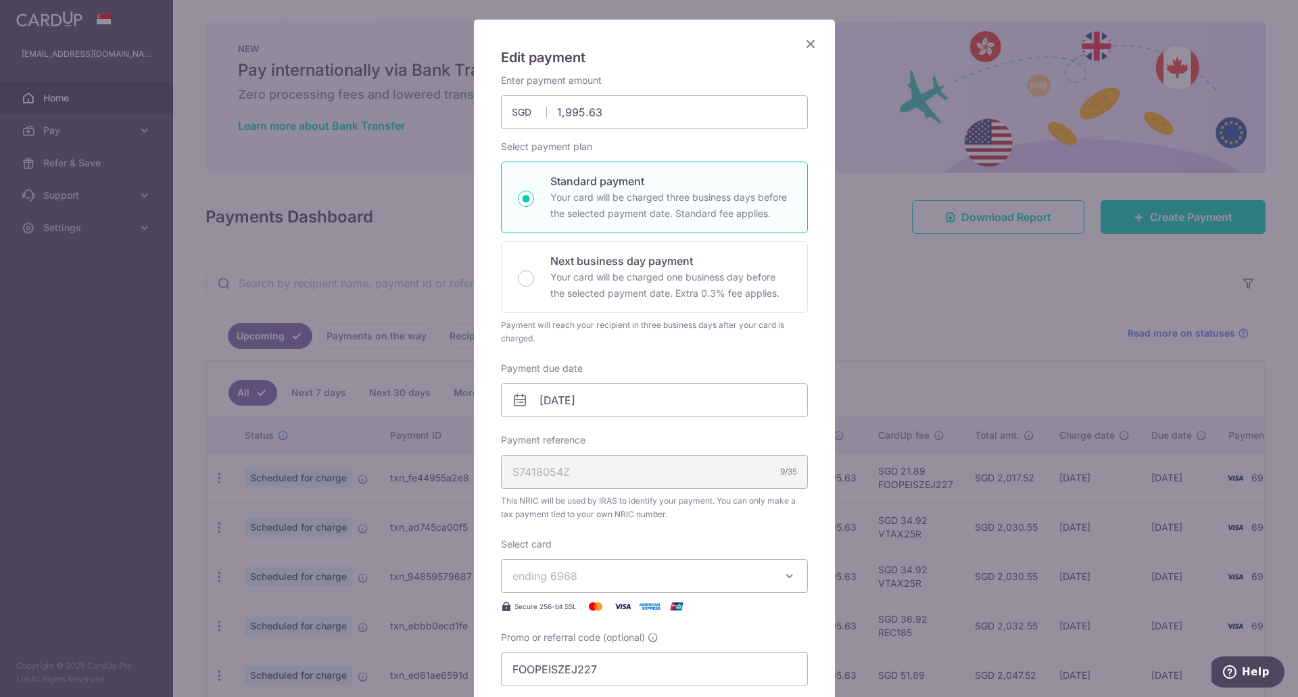
scroll to position [203, 0]
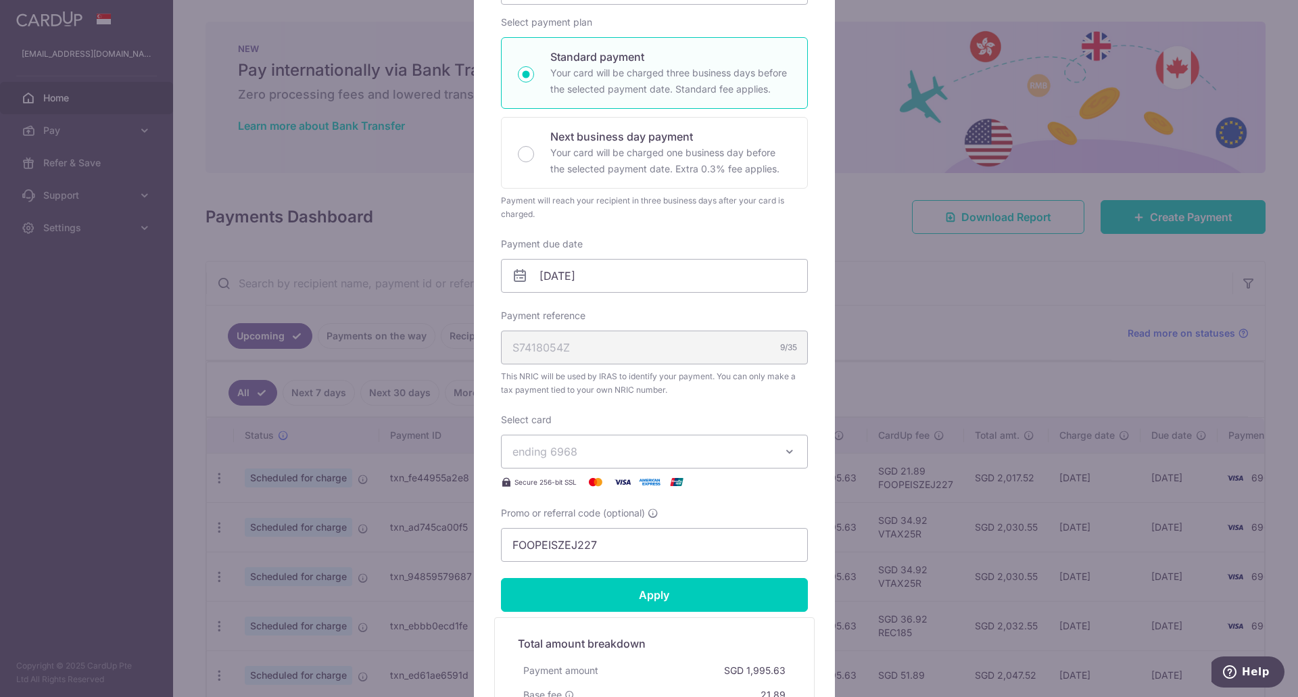
click at [652, 452] on span "ending 6968" at bounding box center [642, 452] width 260 height 16
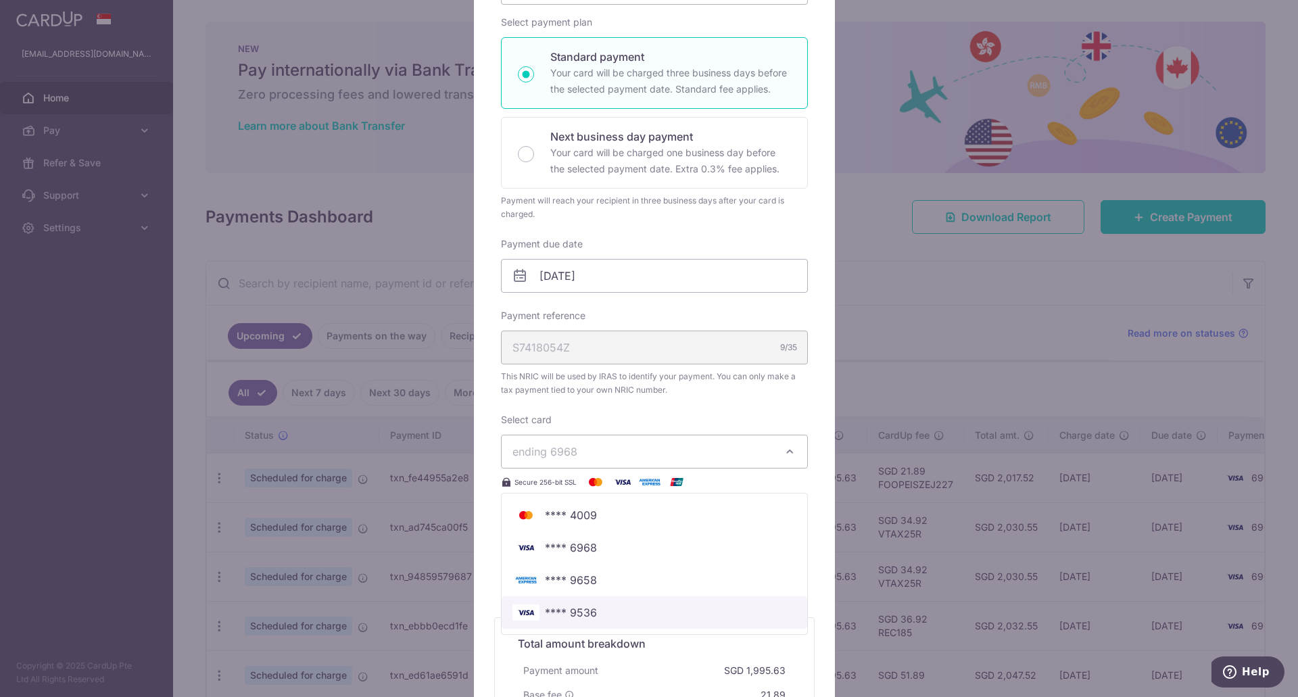
click at [604, 616] on span "**** 9536" at bounding box center [654, 612] width 284 height 16
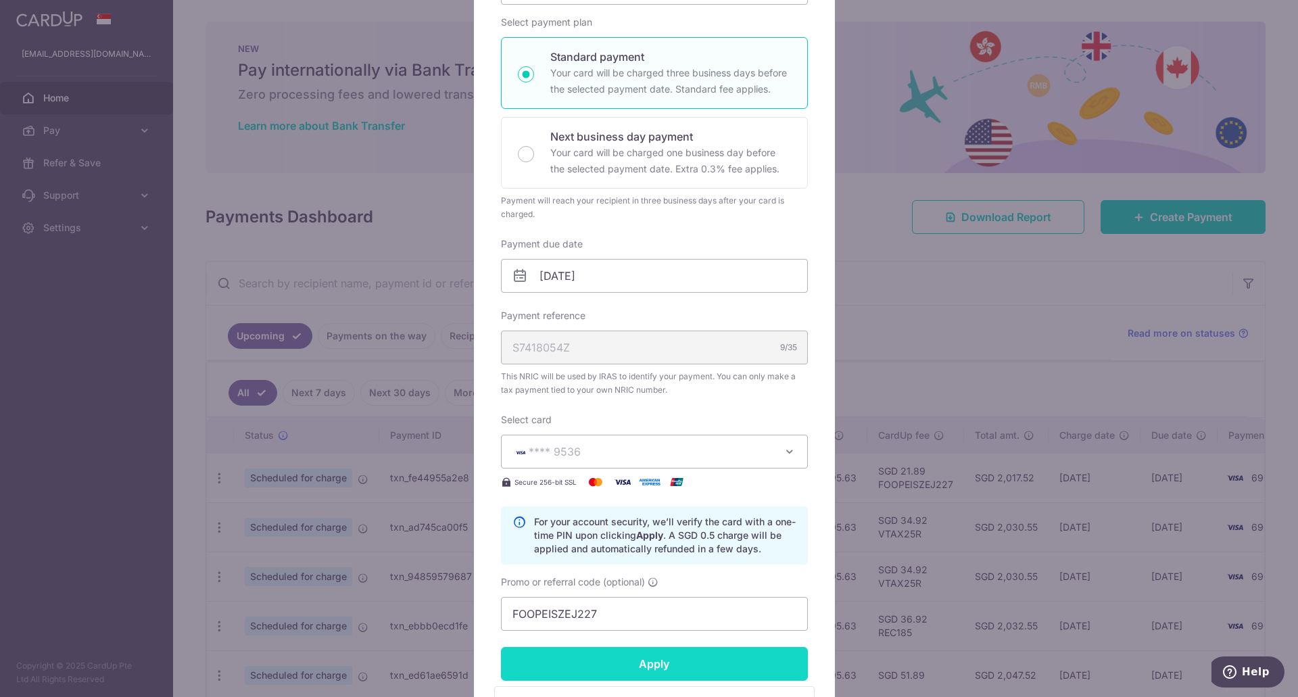
click at [650, 664] on input "Apply" at bounding box center [654, 664] width 307 height 34
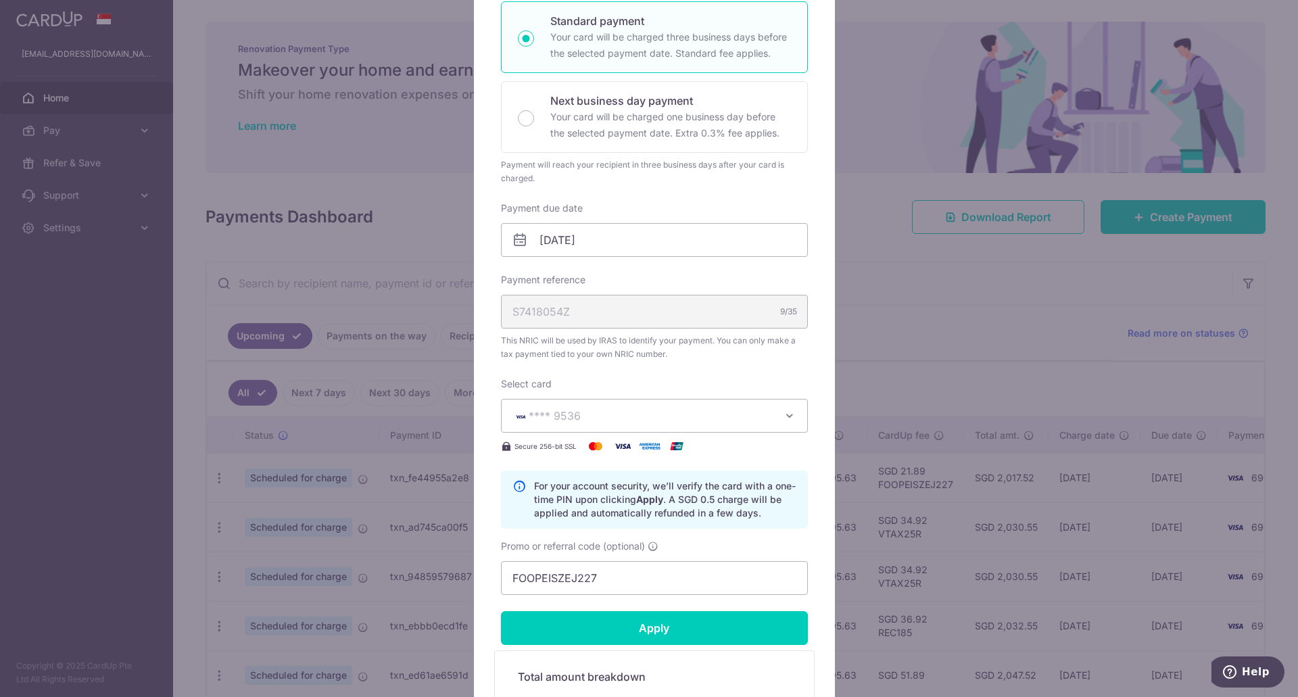
scroll to position [270, 0]
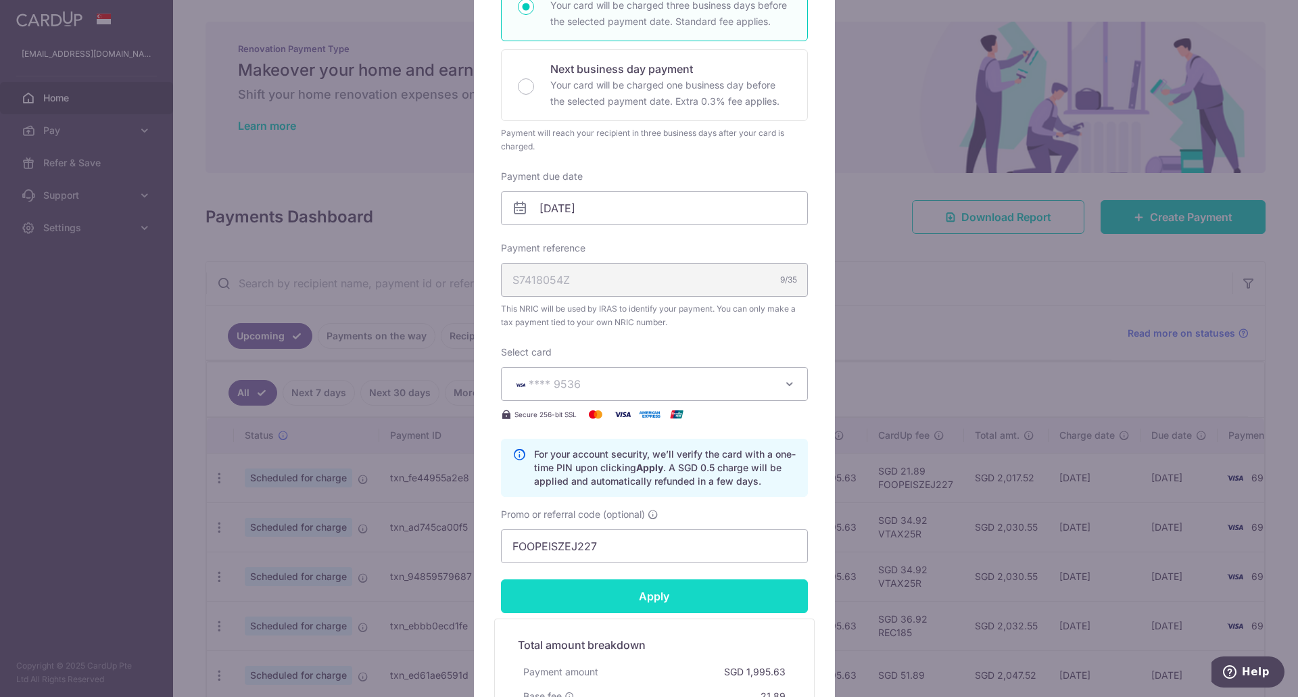
click at [702, 598] on input "Apply" at bounding box center [654, 596] width 307 height 34
click at [920, 387] on div "Edit payment By clicking apply, you will make changes to all payments to Inland…" at bounding box center [649, 348] width 1298 height 697
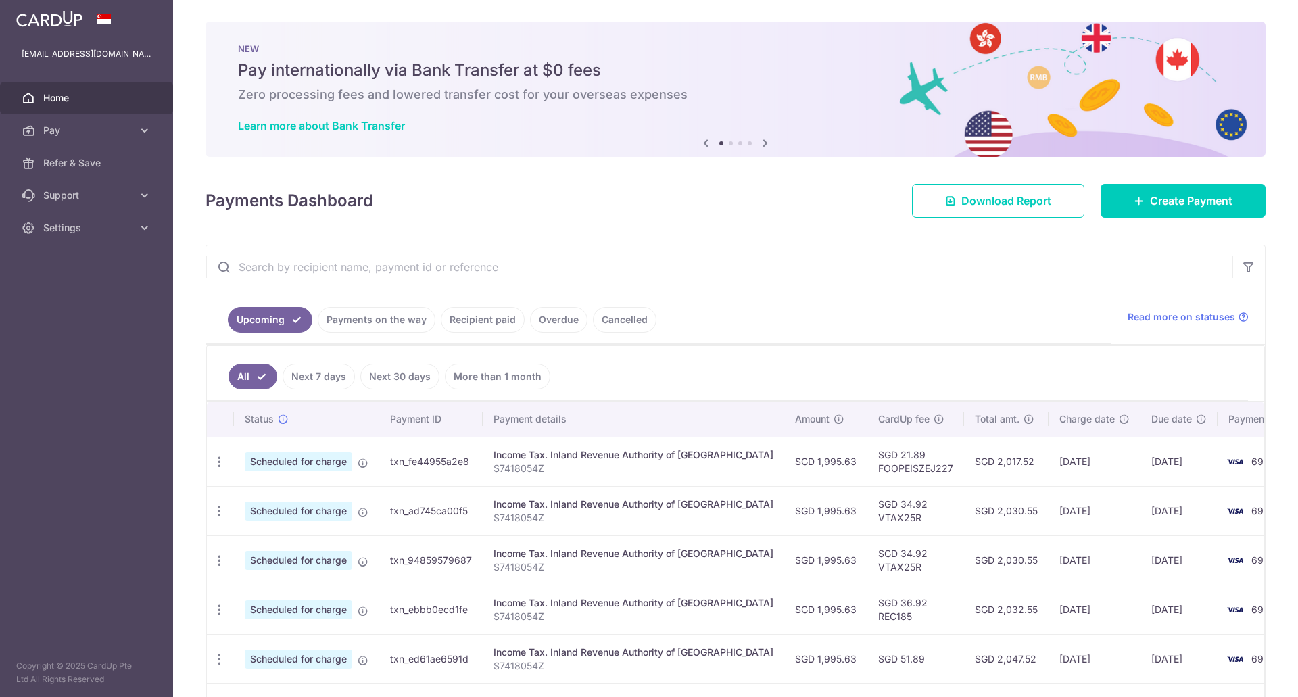
scroll to position [109, 0]
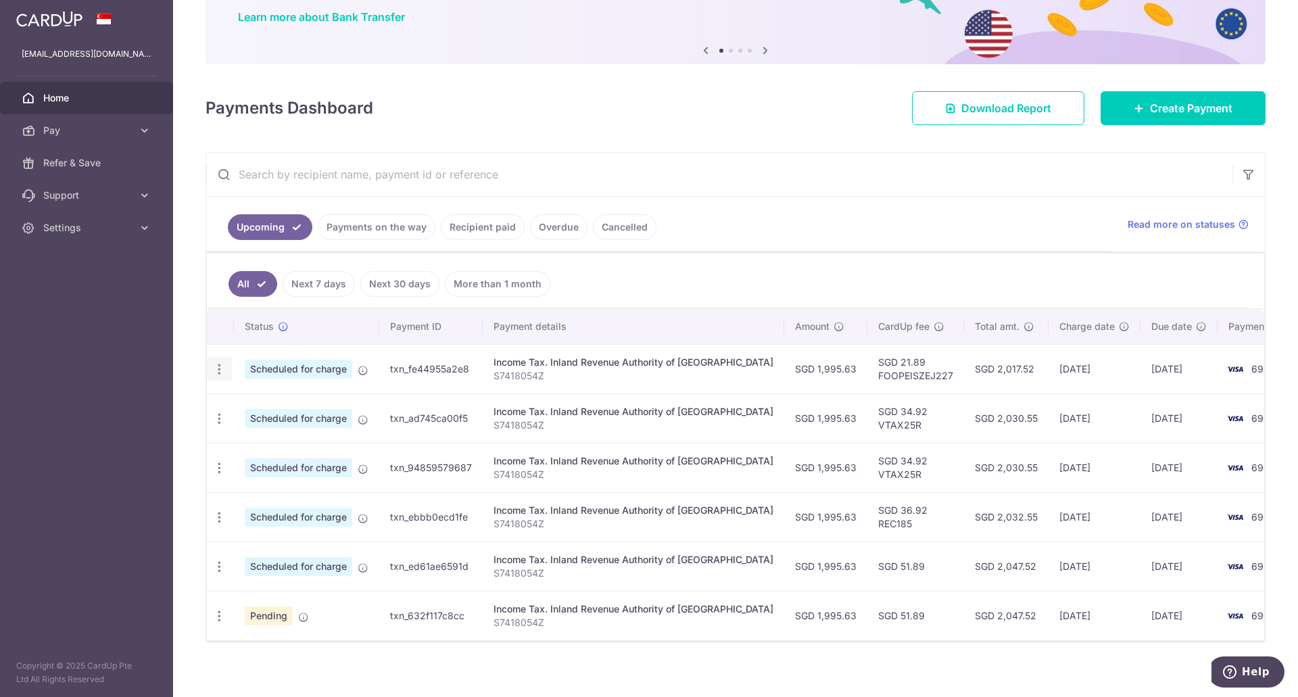
click at [215, 366] on icon "button" at bounding box center [219, 369] width 14 height 14
click at [261, 406] on span "Update payment" at bounding box center [291, 406] width 92 height 16
radio input "true"
type input "1,995.63"
type input "[DATE]"
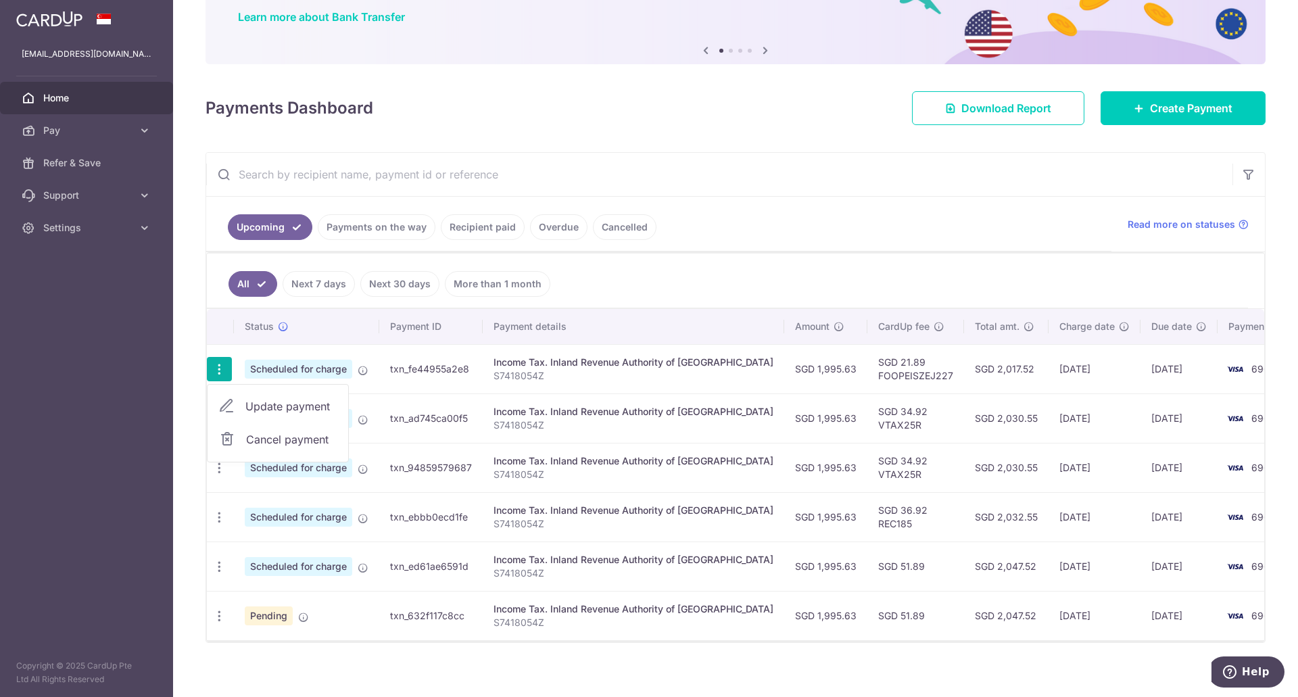
type input "S7418054Z"
type input "FOOPEISZEJ227"
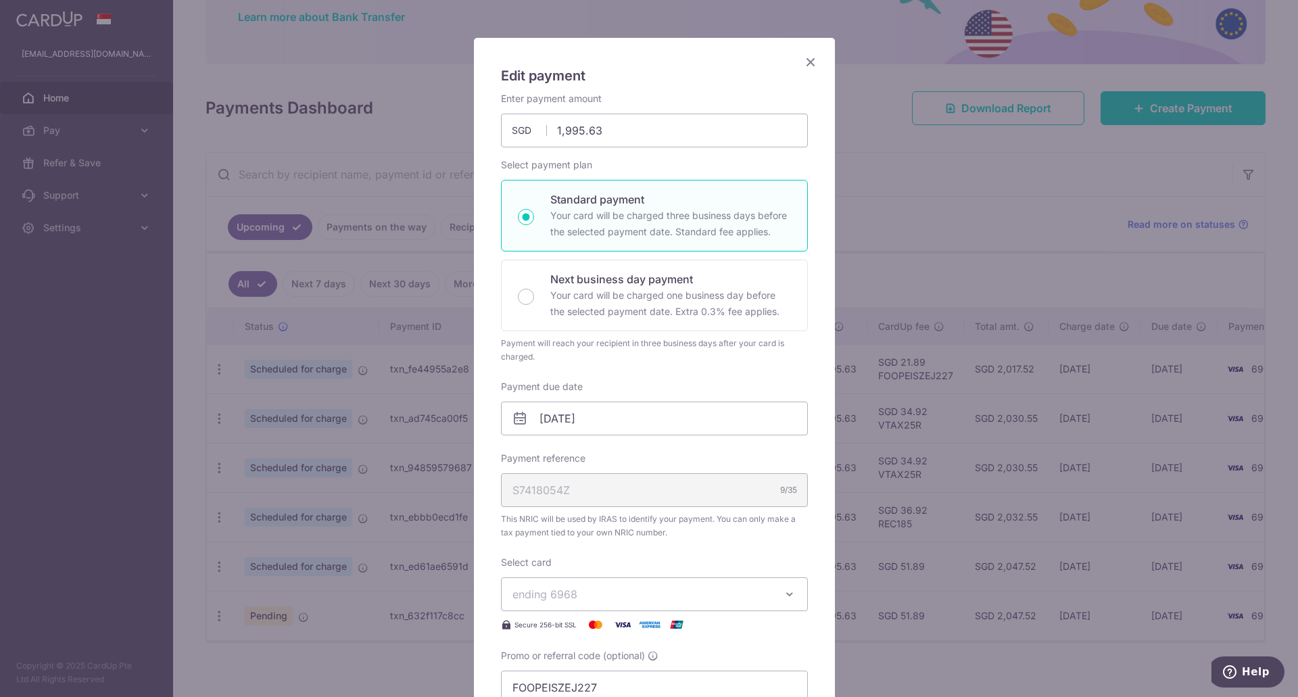
scroll to position [135, 0]
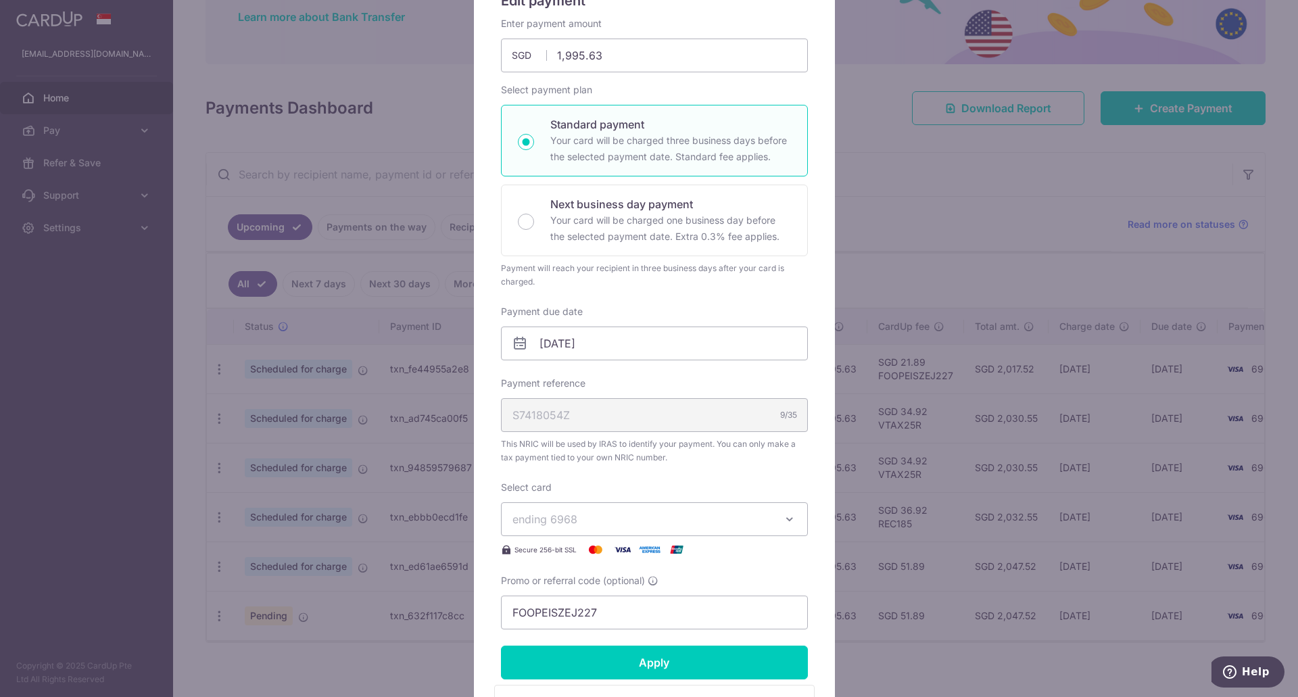
click at [606, 516] on span "ending 6968" at bounding box center [642, 519] width 260 height 16
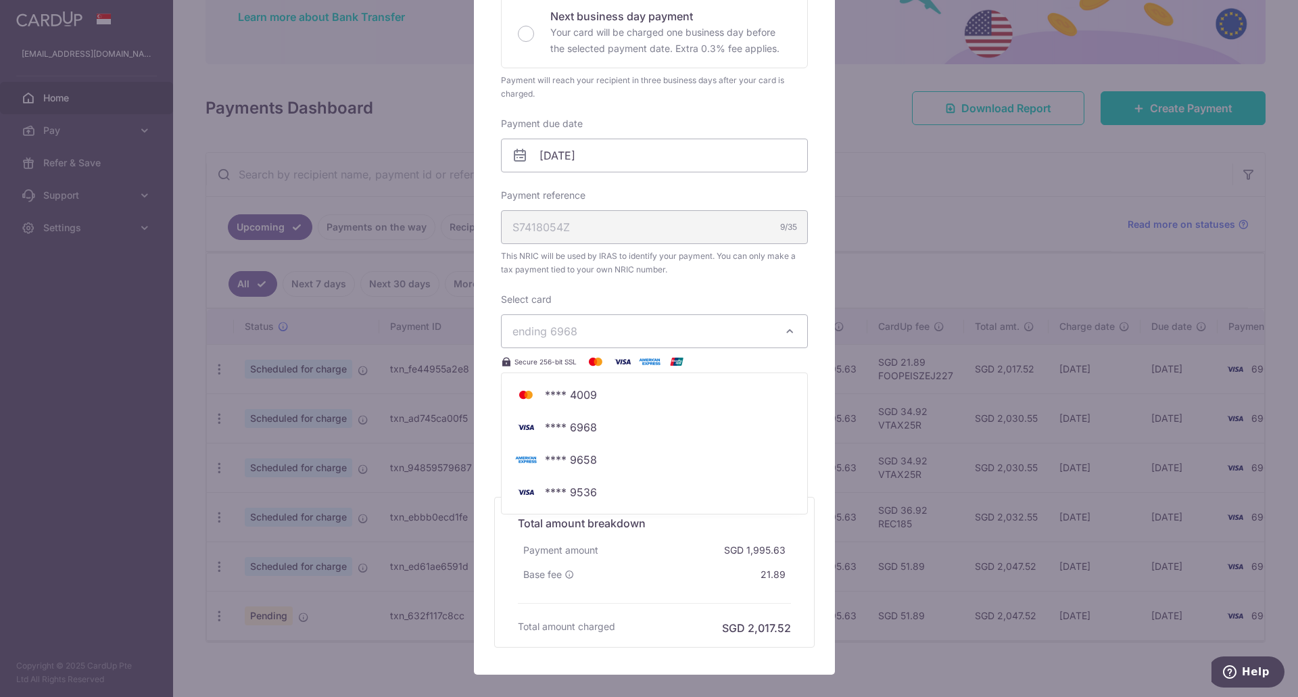
scroll to position [399, 0]
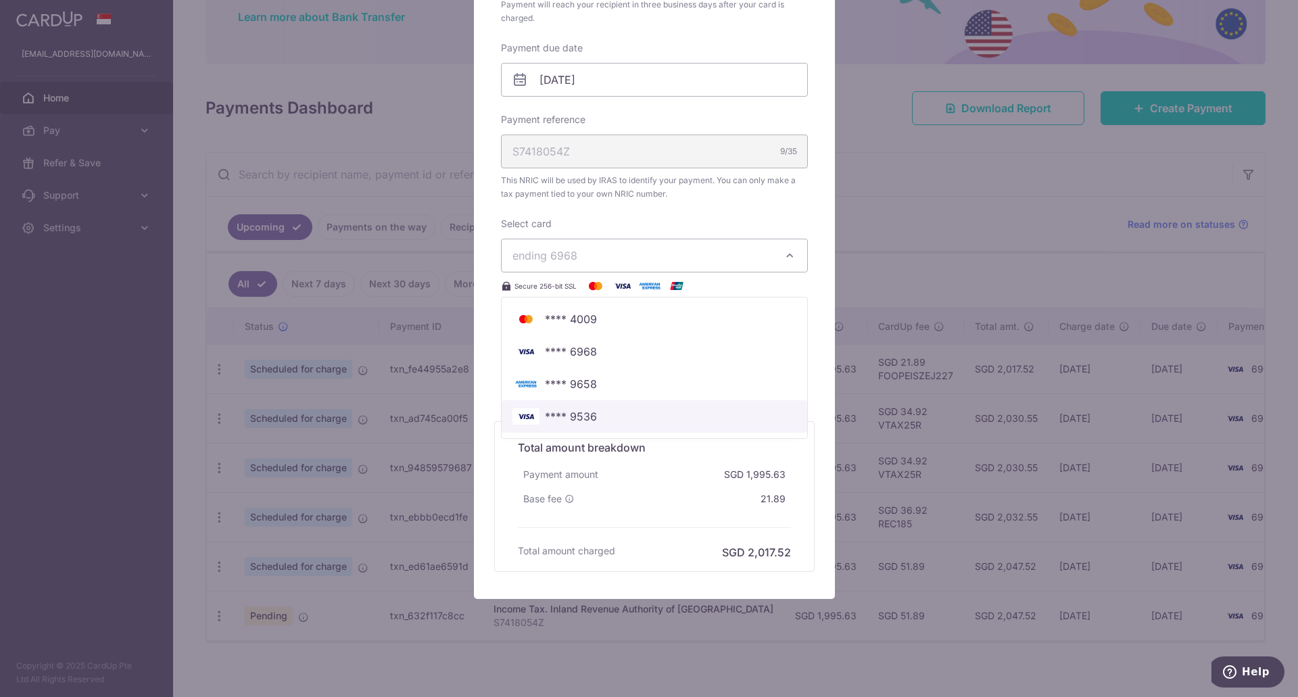
click at [579, 410] on span "**** 9536" at bounding box center [571, 416] width 52 height 16
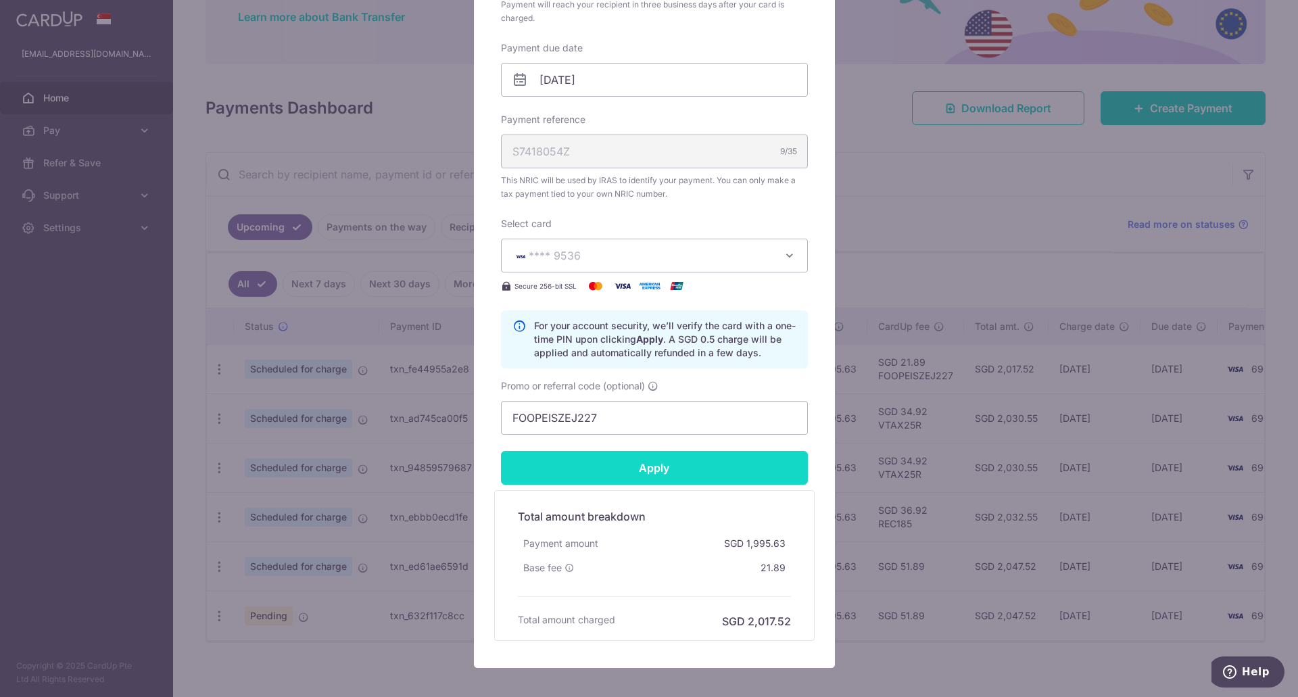
click at [646, 462] on input "Apply" at bounding box center [654, 468] width 307 height 34
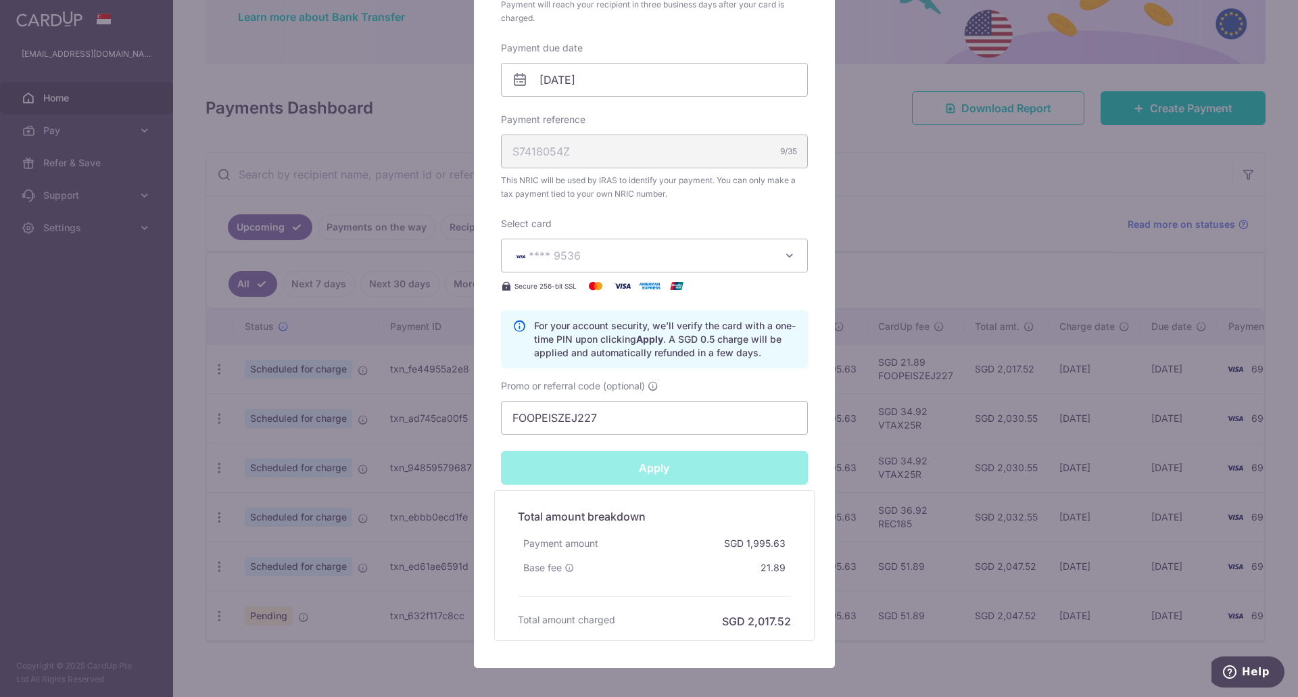
type input "Successfully Applied"
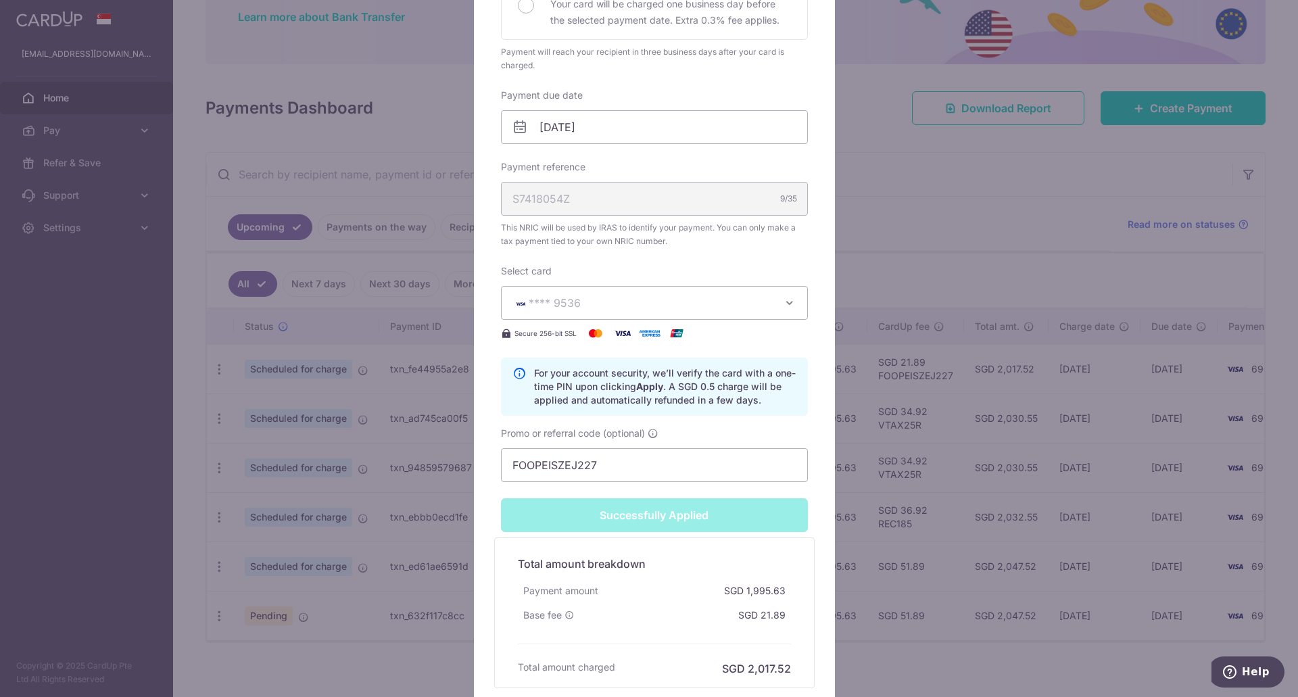
scroll to position [446, 0]
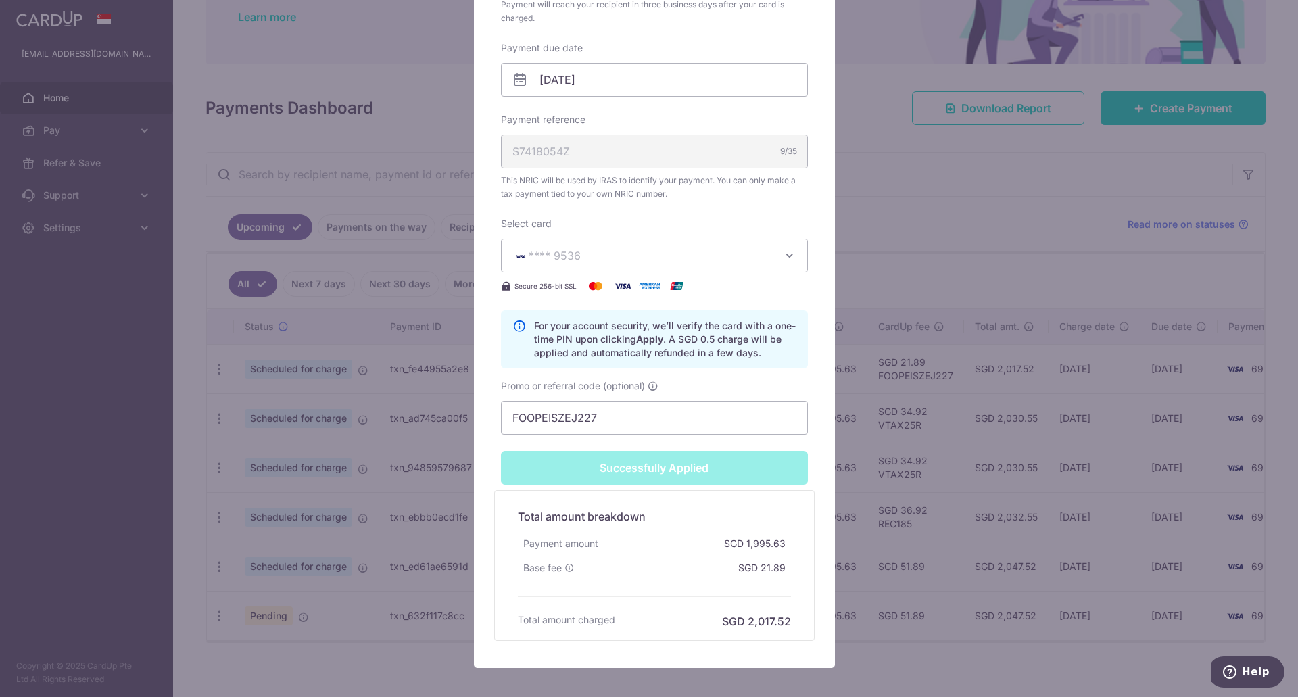
click at [876, 244] on div "Edit payment By clicking apply, you will make changes to all payments to Inland…" at bounding box center [649, 348] width 1298 height 697
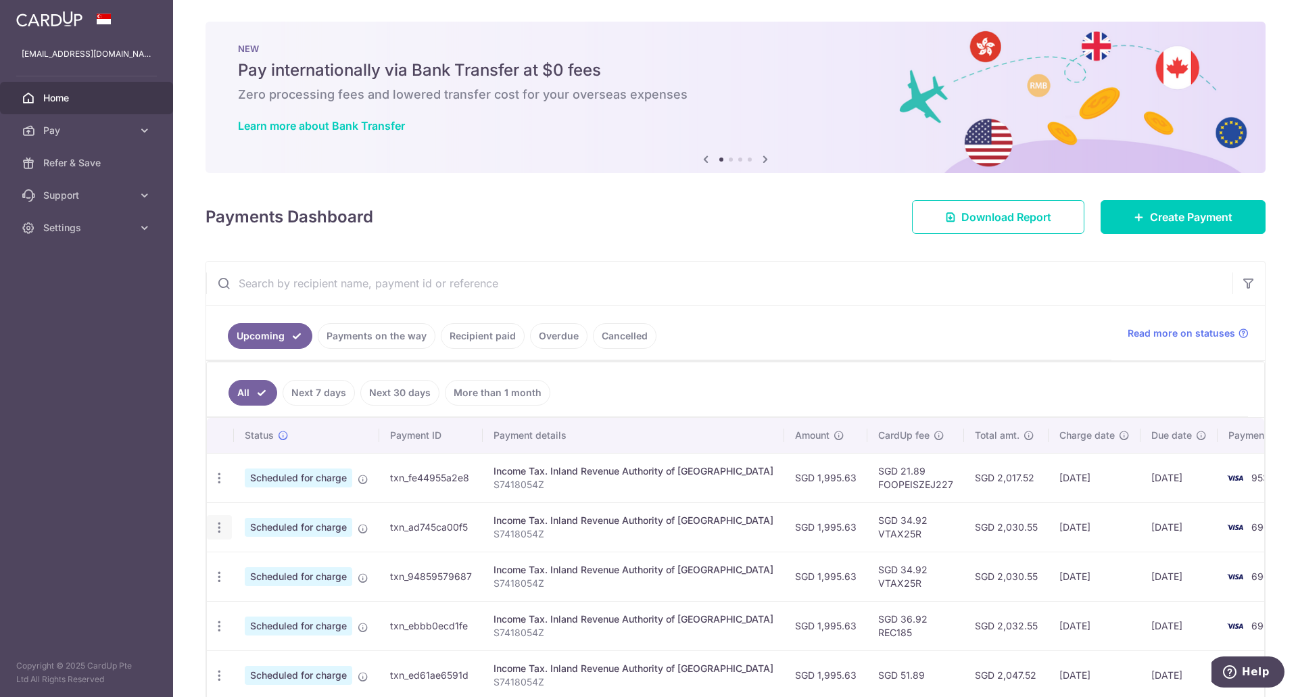
click at [213, 532] on icon "button" at bounding box center [219, 528] width 14 height 14
click at [272, 569] on span "Update payment" at bounding box center [291, 564] width 92 height 16
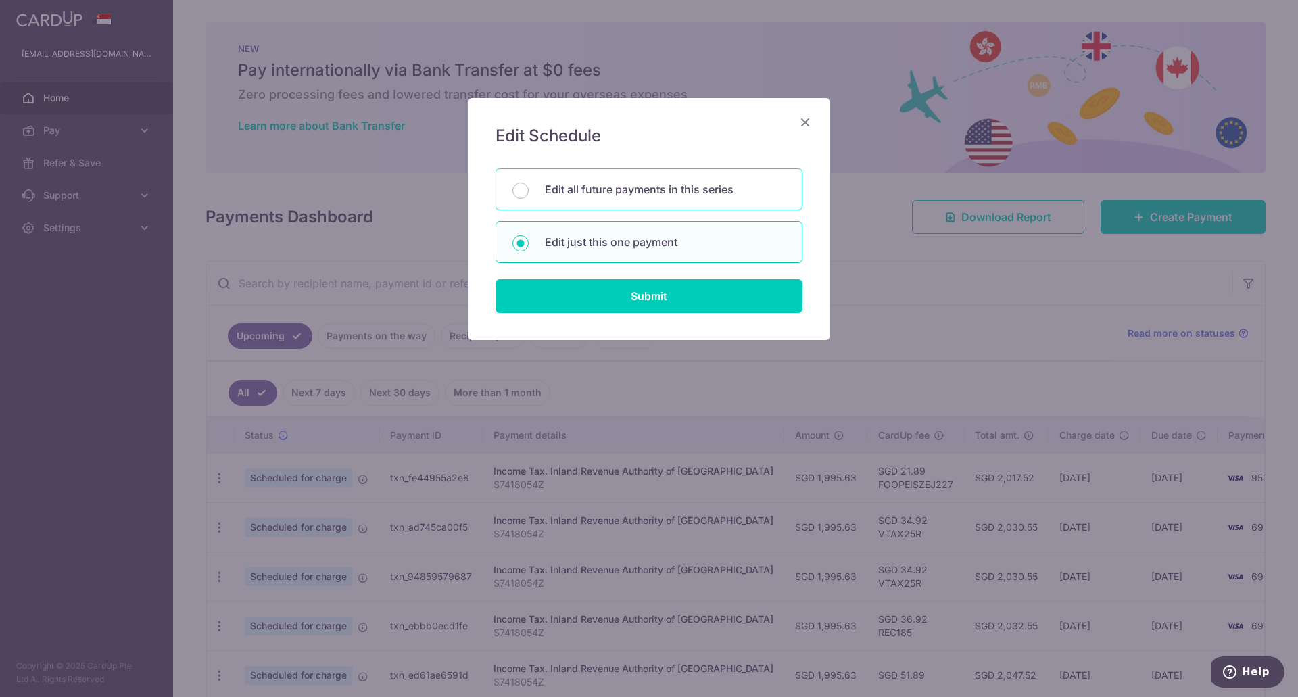
click at [636, 201] on div "Edit all future payments in this series" at bounding box center [649, 189] width 307 height 42
radio input "true"
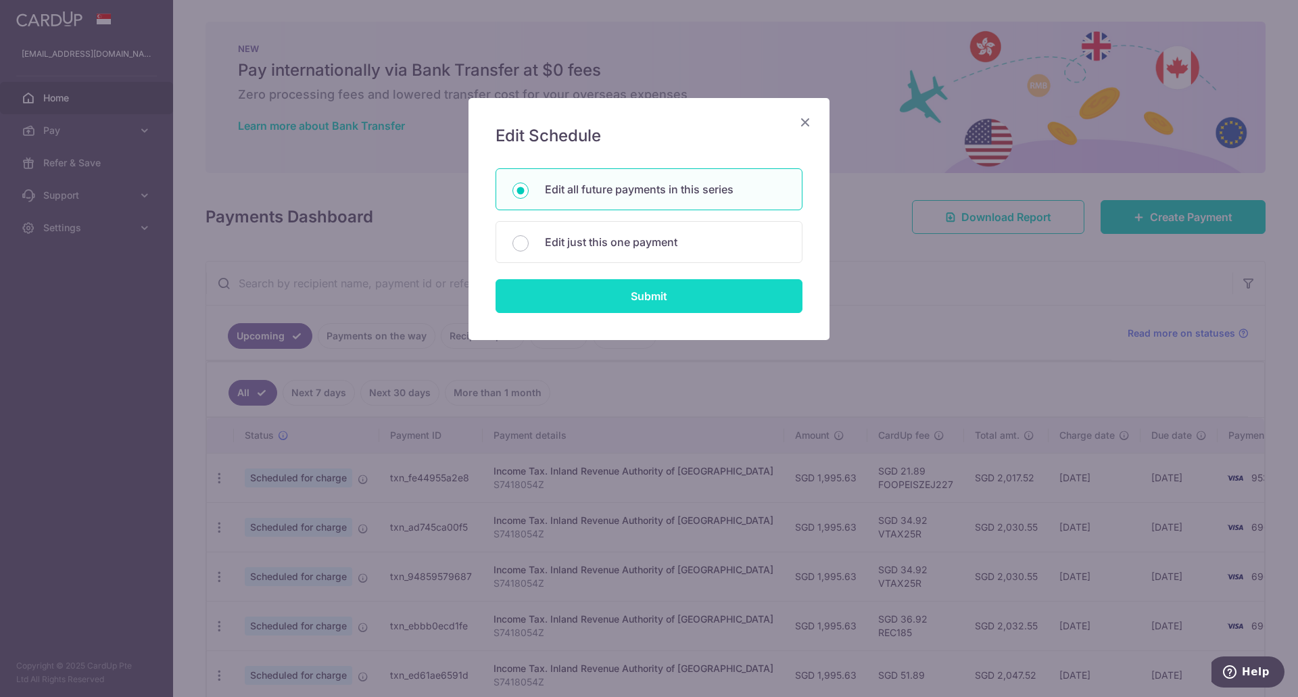
click at [631, 293] on input "Submit" at bounding box center [649, 296] width 307 height 34
radio input "true"
type input "1,995.63"
type input "S7418054Z"
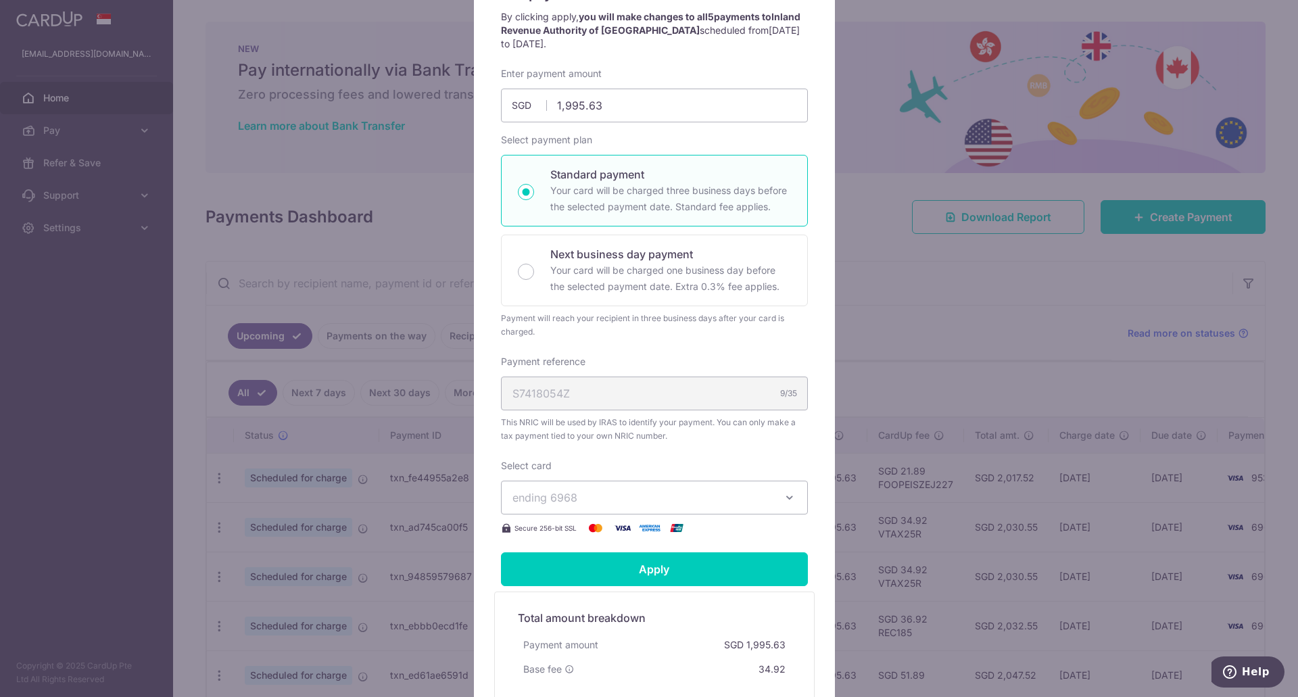
scroll to position [135, 0]
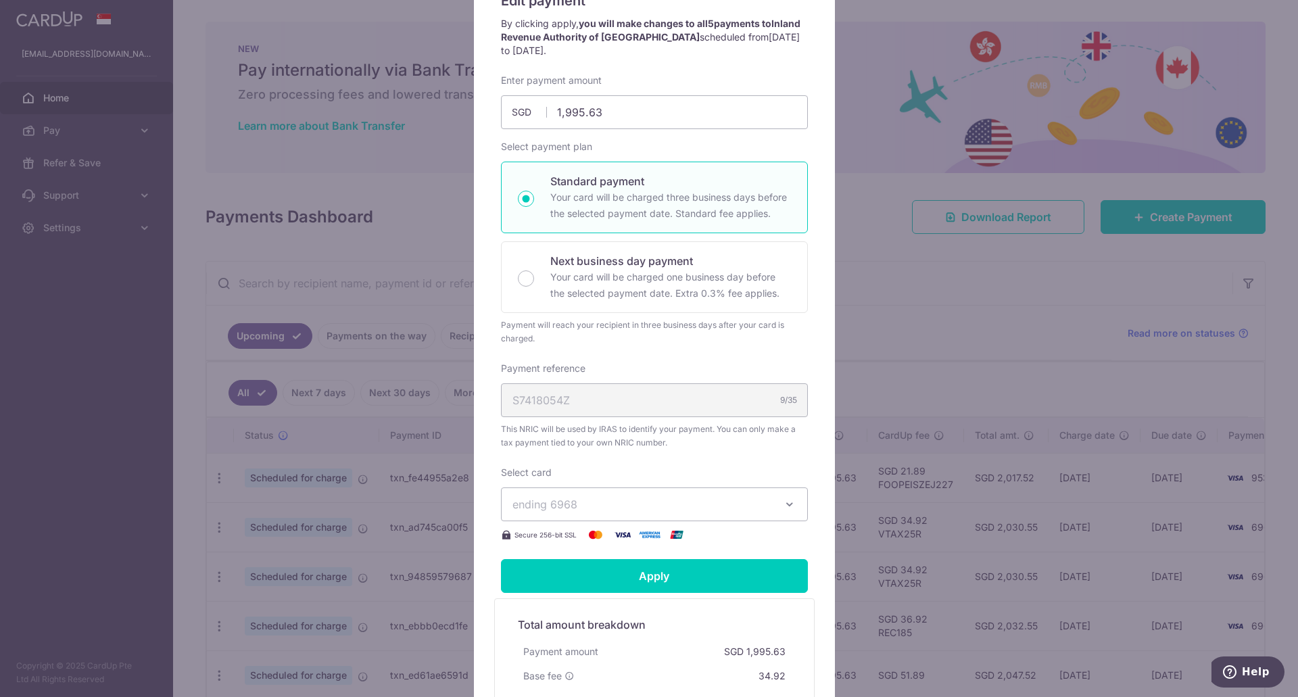
click at [638, 502] on span "ending 6968" at bounding box center [642, 504] width 260 height 16
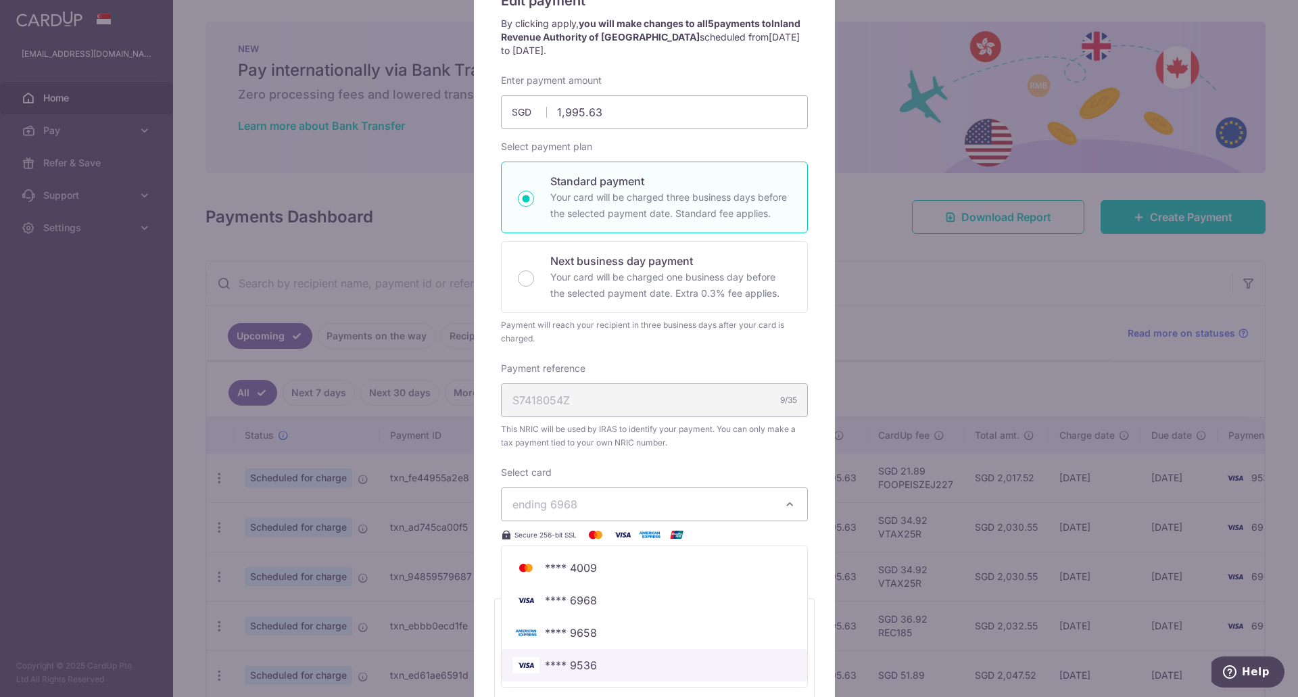
click at [595, 666] on span "**** 9536" at bounding box center [654, 665] width 284 height 16
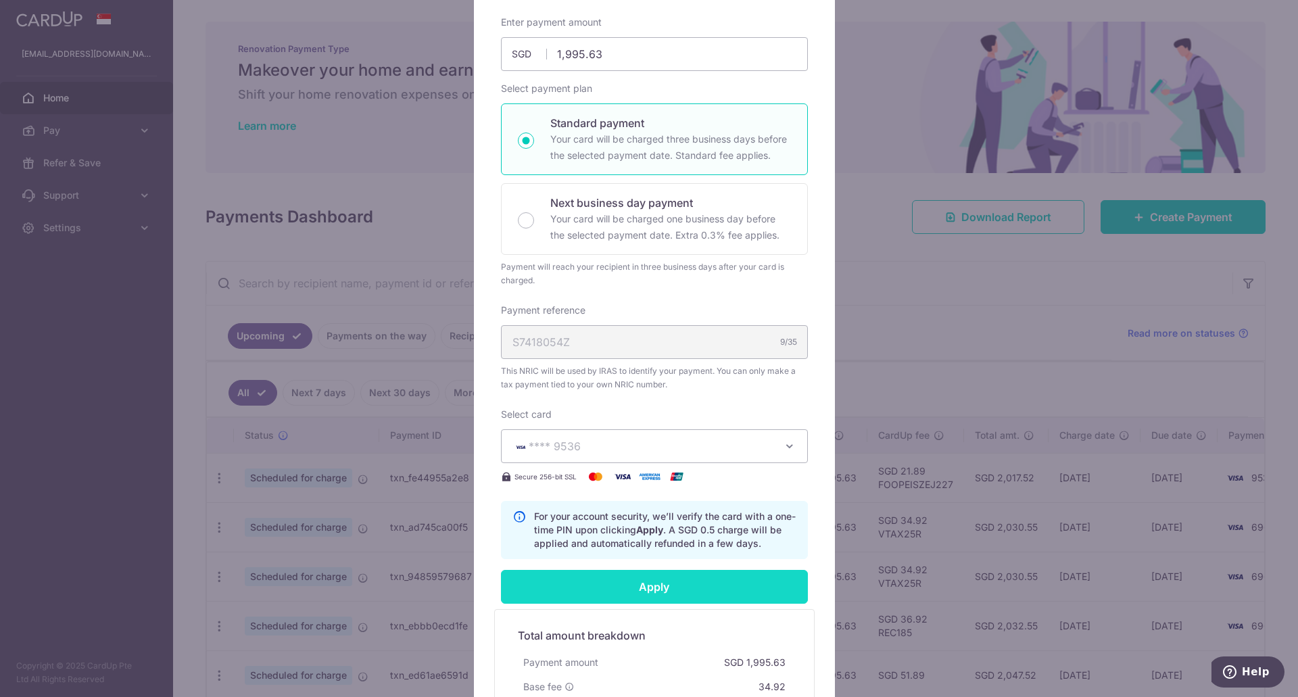
scroll to position [338, 0]
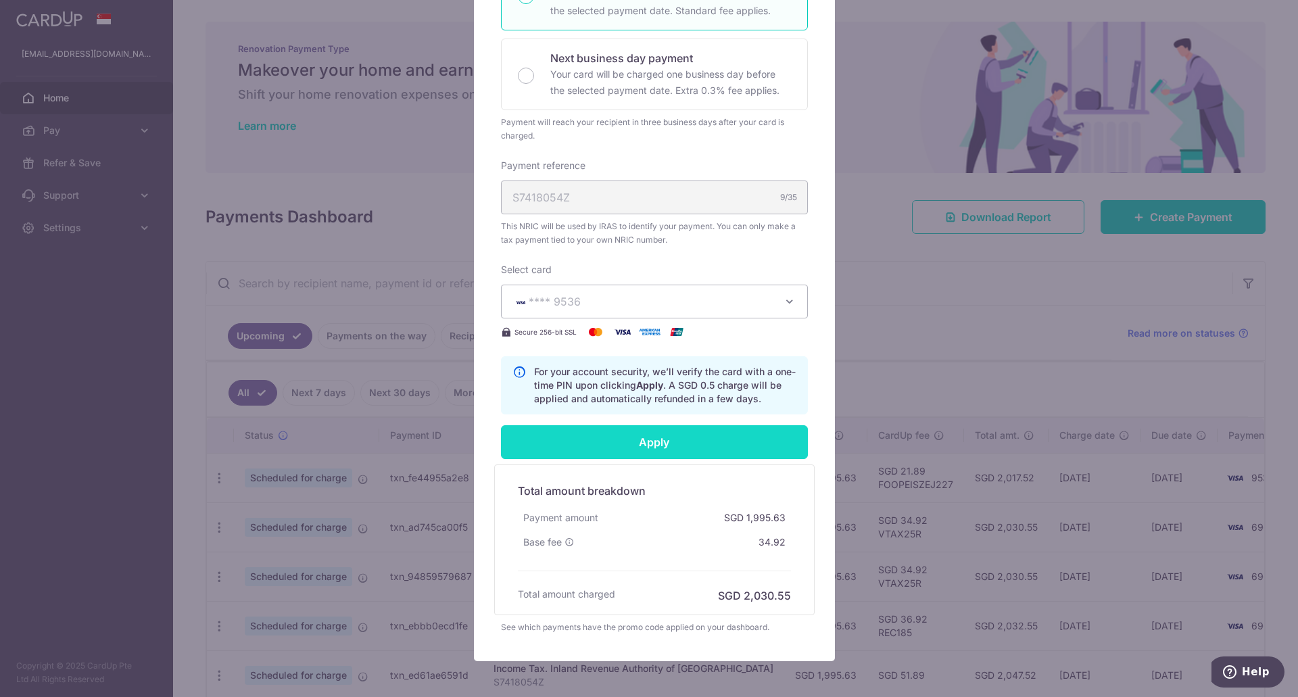
click at [655, 444] on input "Apply" at bounding box center [654, 442] width 307 height 34
click at [653, 446] on input "Apply" at bounding box center [654, 442] width 307 height 34
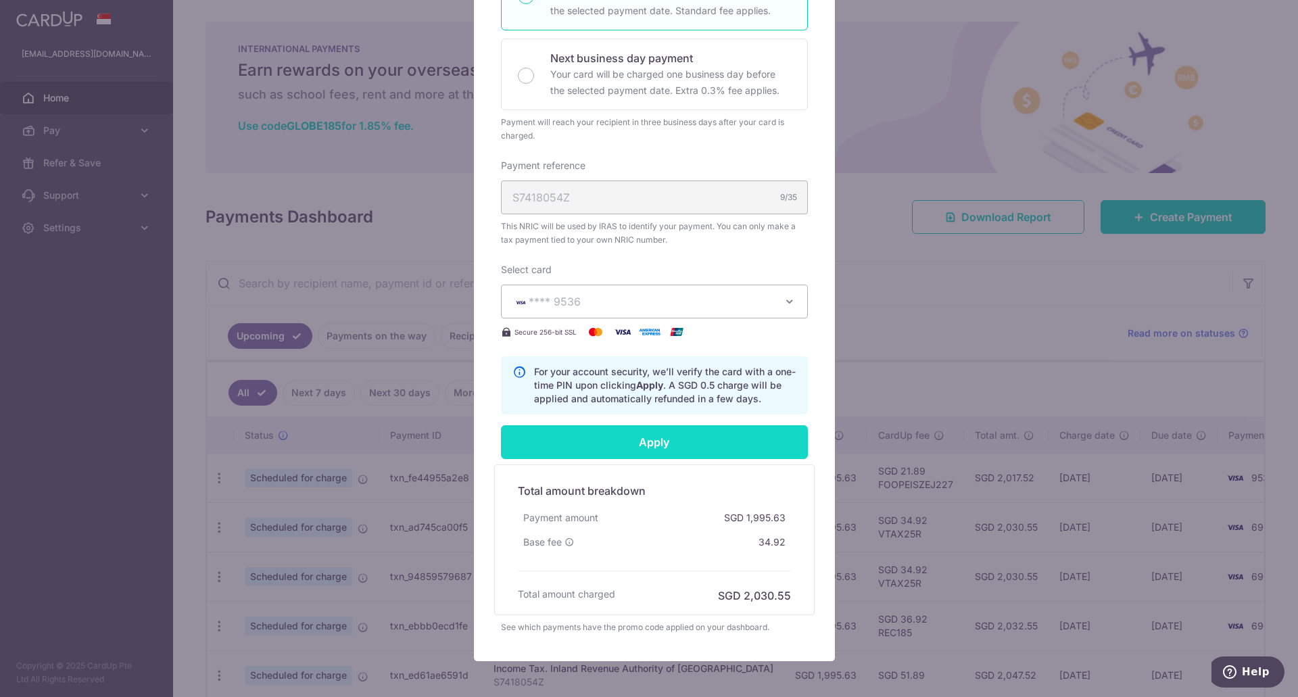
type input "Successfully Applied"
click at [659, 443] on div "Successfully Applied" at bounding box center [654, 442] width 323 height 34
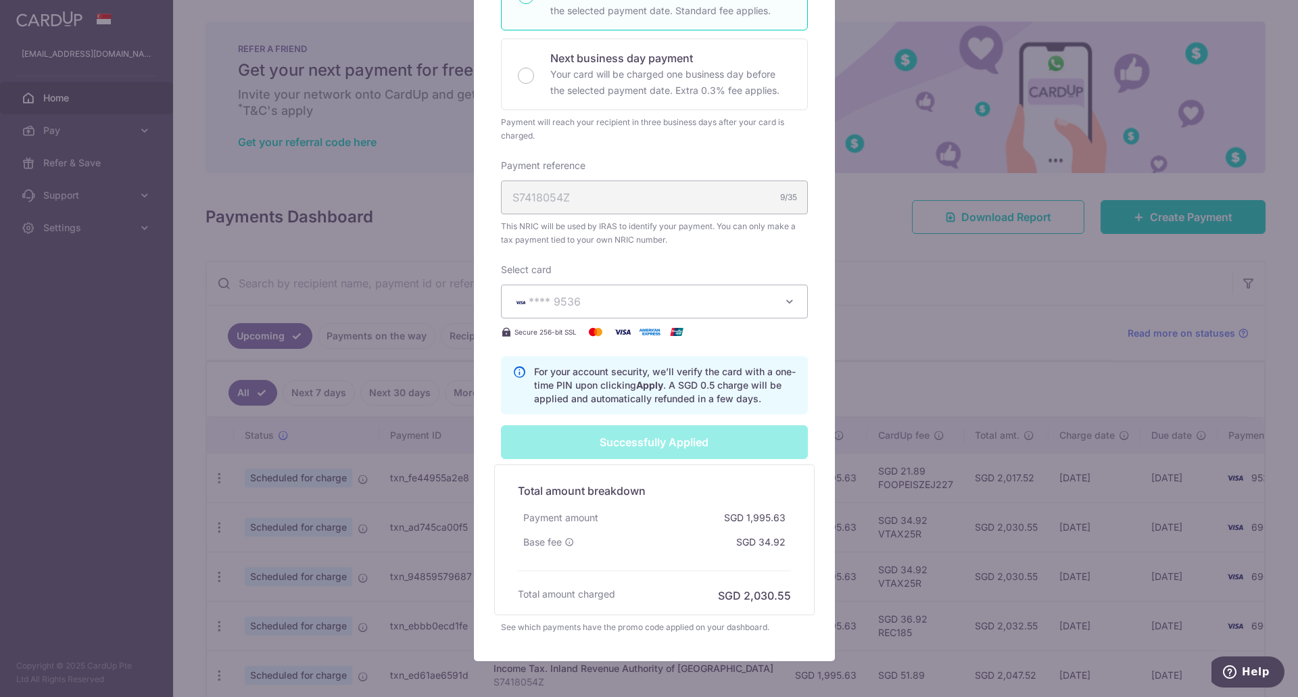
click at [913, 334] on div "Edit payment By clicking apply, you will make changes to all 5 payments to Inla…" at bounding box center [649, 348] width 1298 height 697
